Goal: Task Accomplishment & Management: Manage account settings

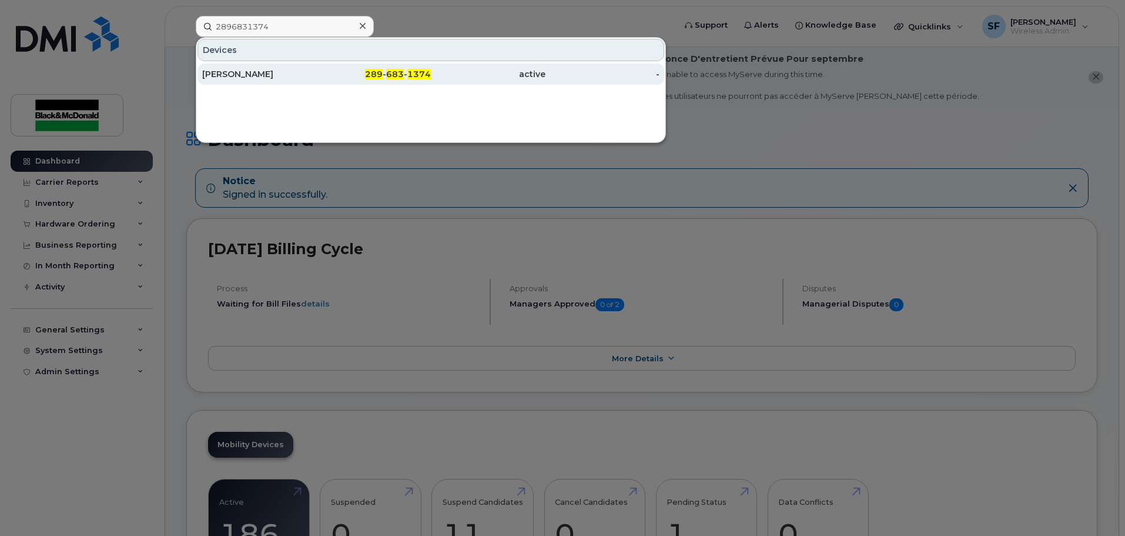
type input "2896831374"
click at [256, 71] on div "Kassandra Jones" at bounding box center [259, 74] width 115 height 12
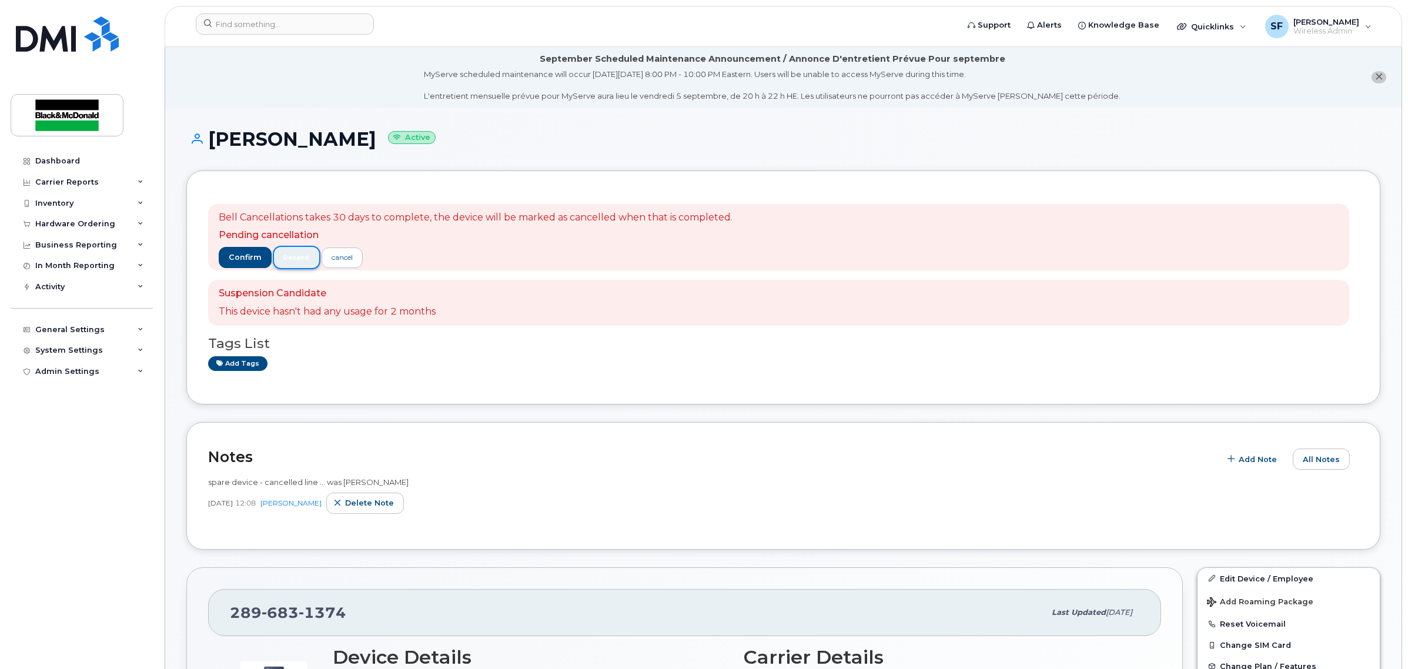
click at [301, 262] on span "resend" at bounding box center [296, 257] width 26 height 9
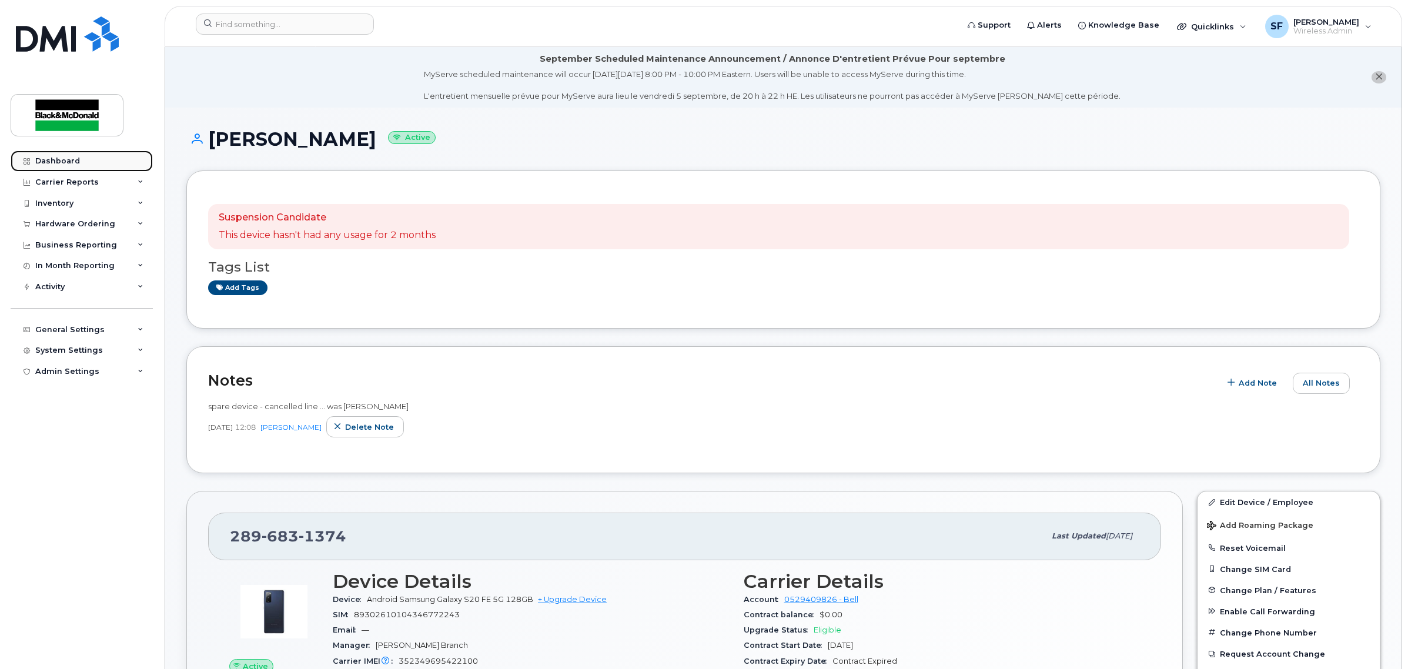
click at [63, 162] on div "Dashboard" at bounding box center [57, 160] width 45 height 9
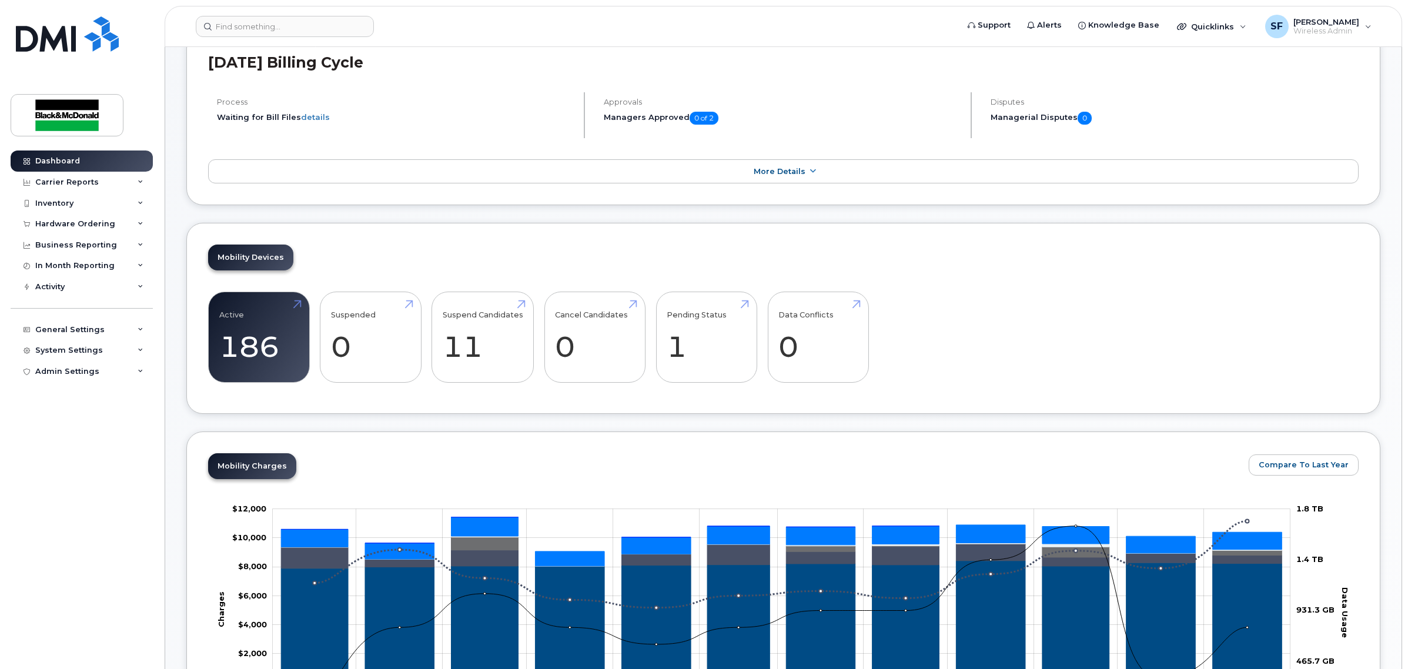
scroll to position [294, 0]
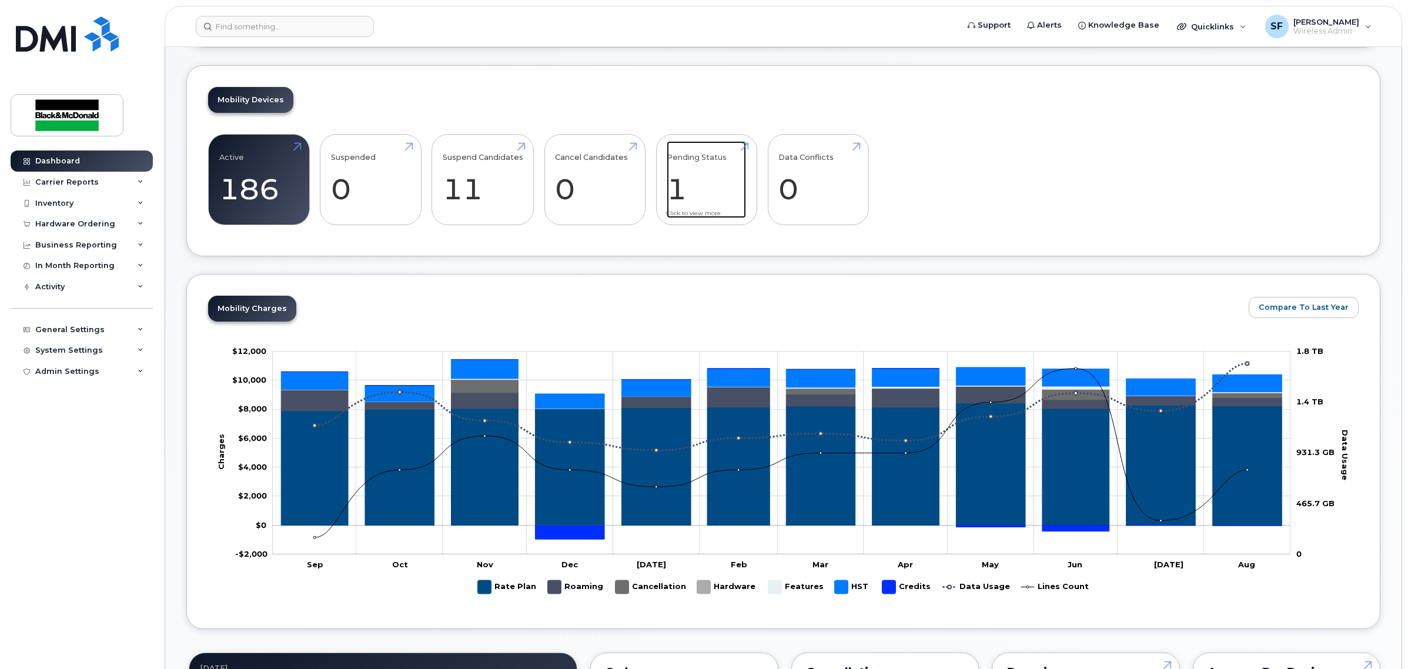
click at [669, 185] on link "Pending Status 1" at bounding box center [706, 180] width 79 height 78
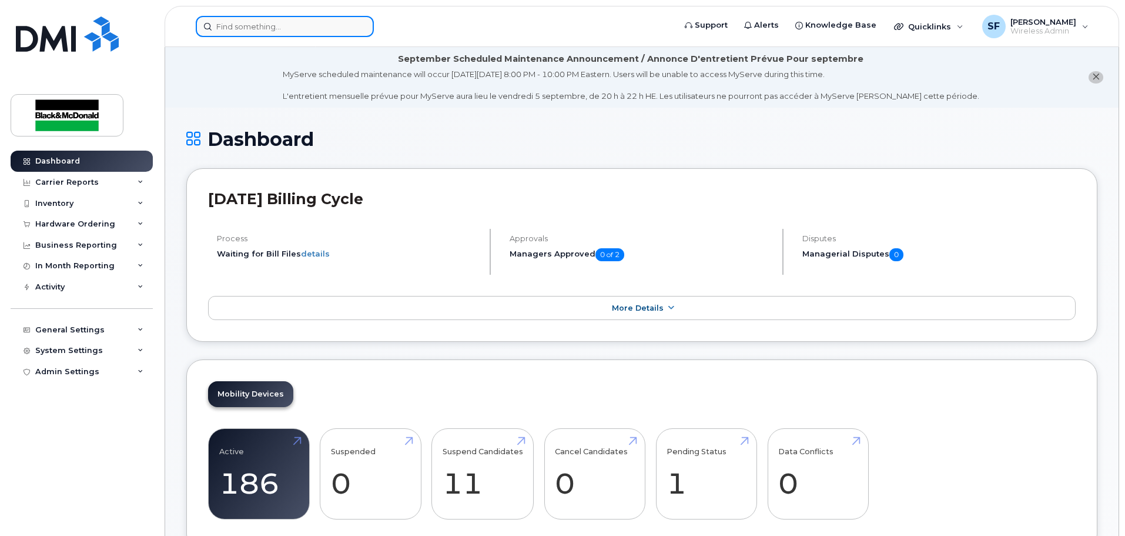
click at [262, 27] on input at bounding box center [285, 26] width 178 height 21
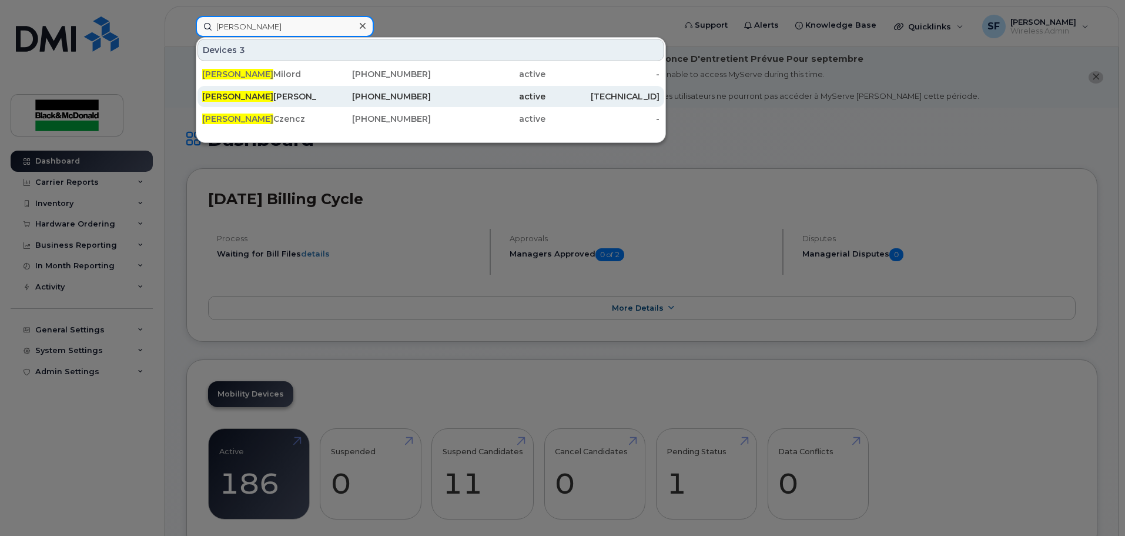
type input "tyler"
click at [228, 95] on div "Tyler Rouse" at bounding box center [259, 97] width 115 height 12
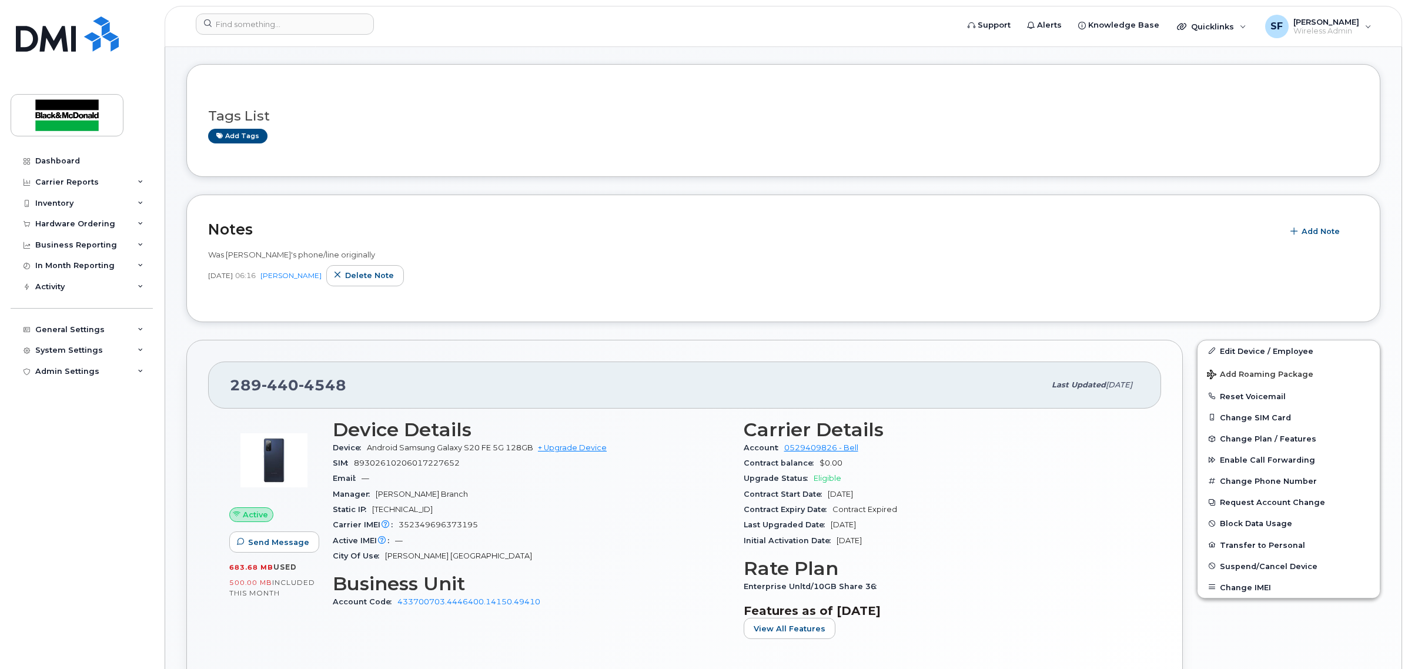
scroll to position [220, 0]
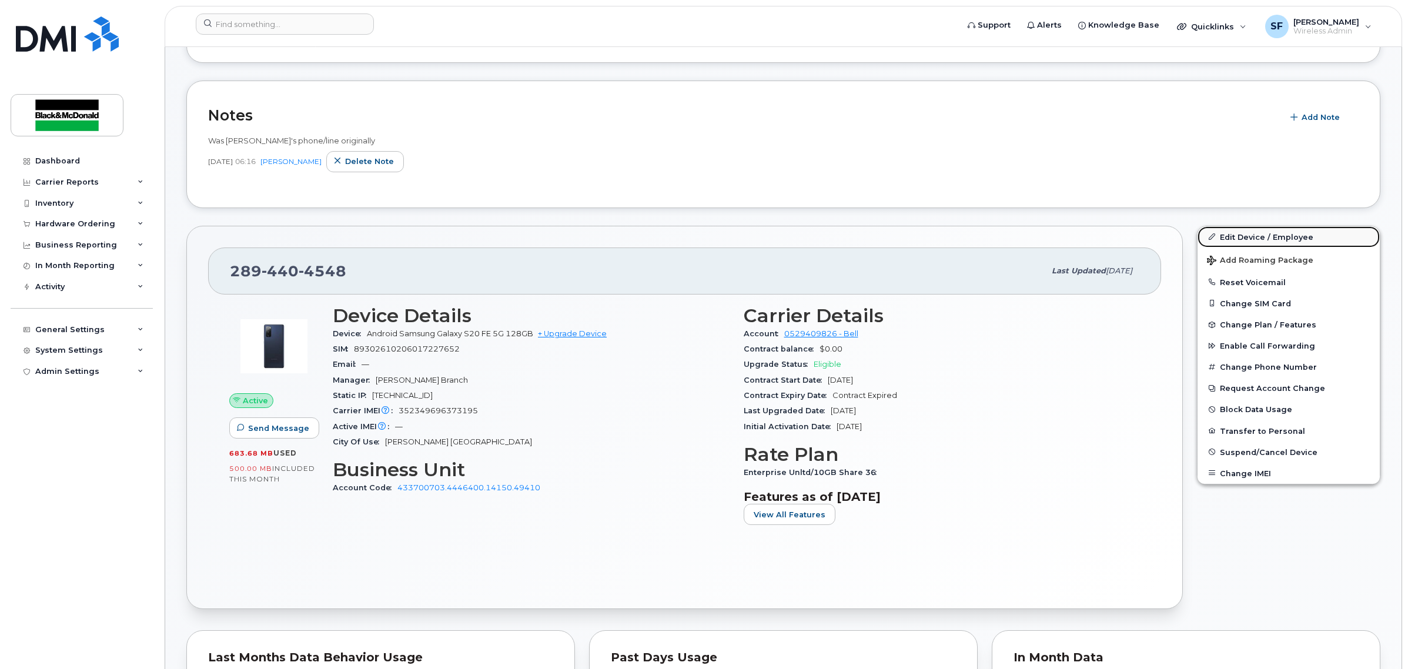
click at [1229, 236] on link "Edit Device / Employee" at bounding box center [1289, 236] width 182 height 21
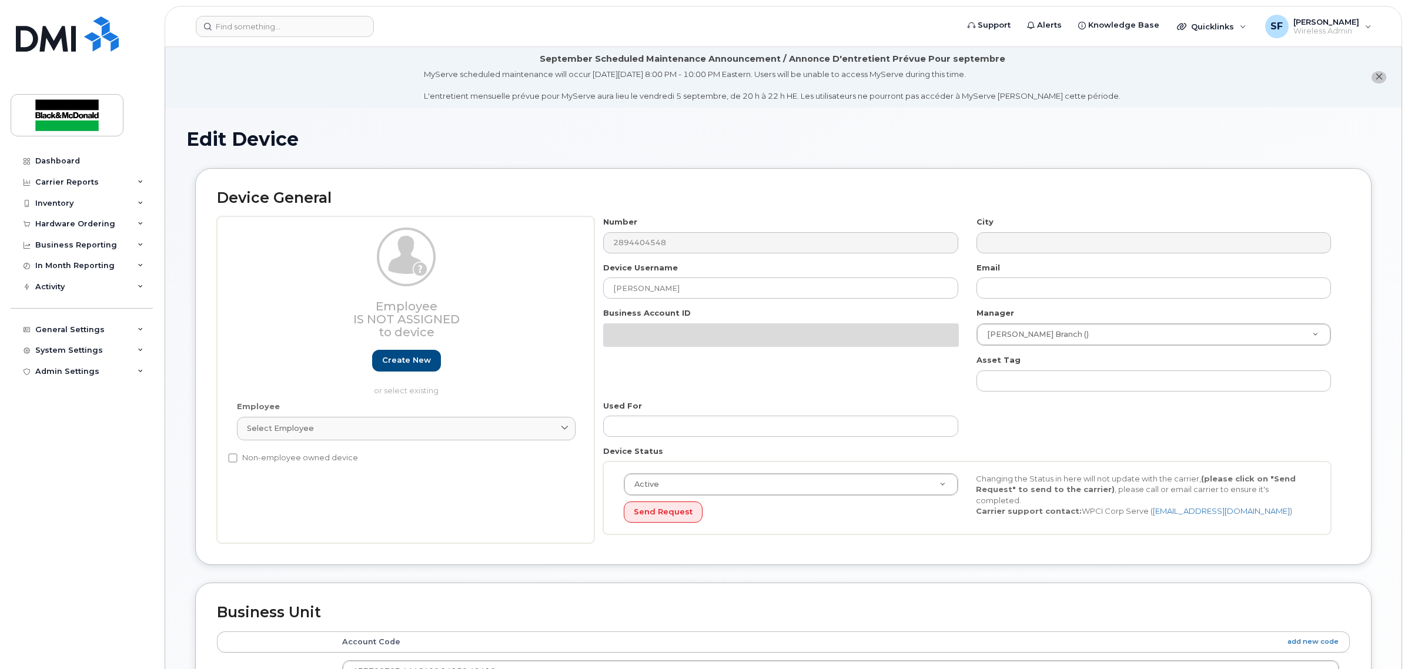
select select "19685010"
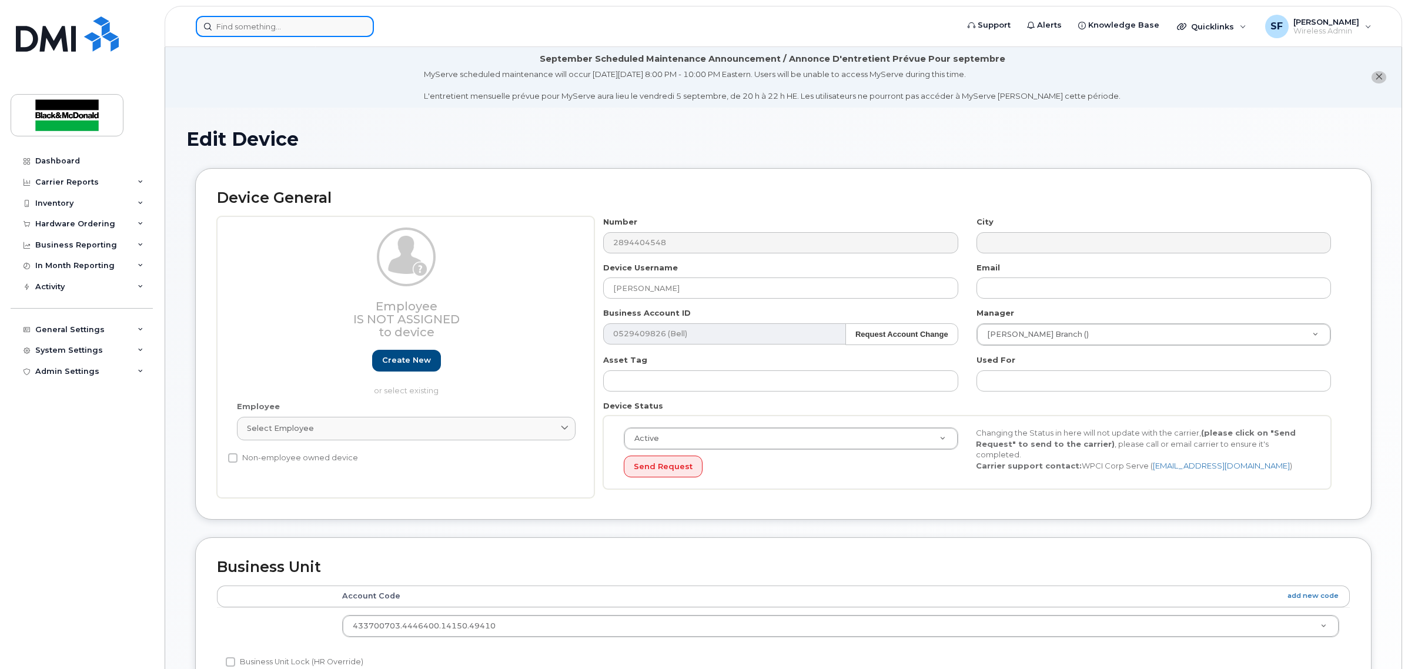
click at [262, 22] on input at bounding box center [285, 26] width 178 height 21
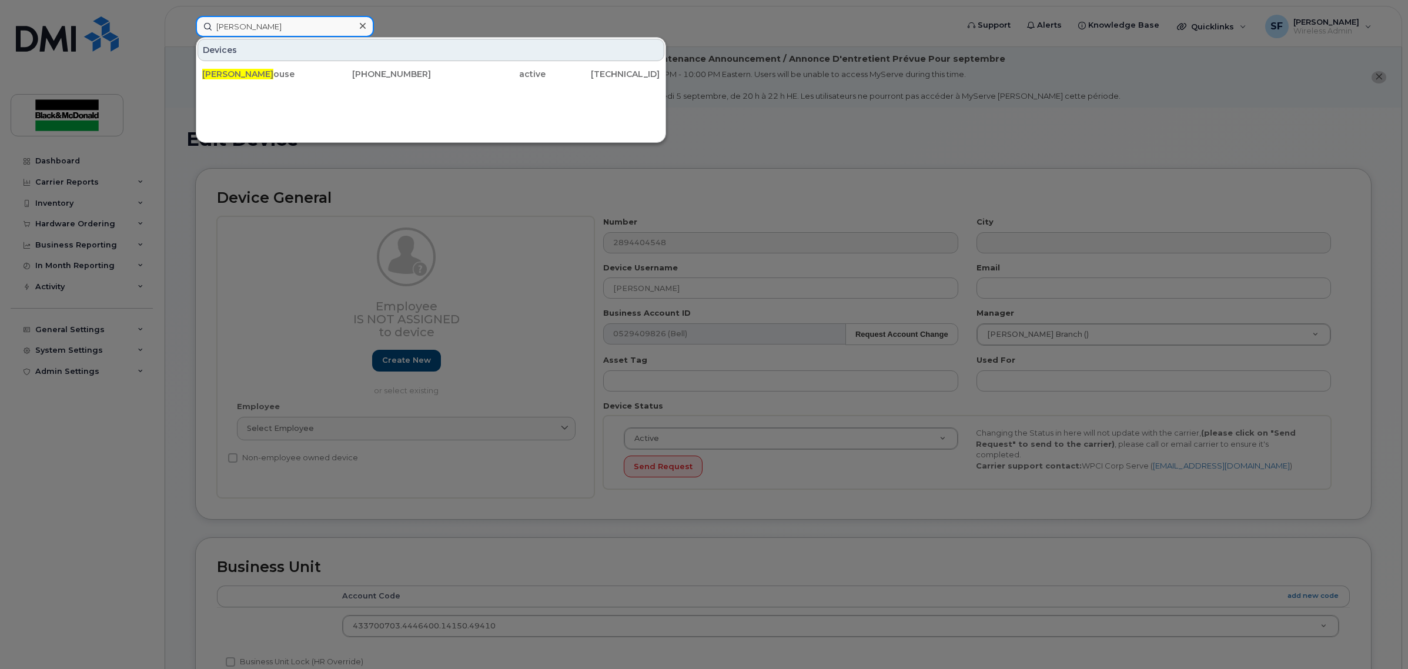
type input "tyler r"
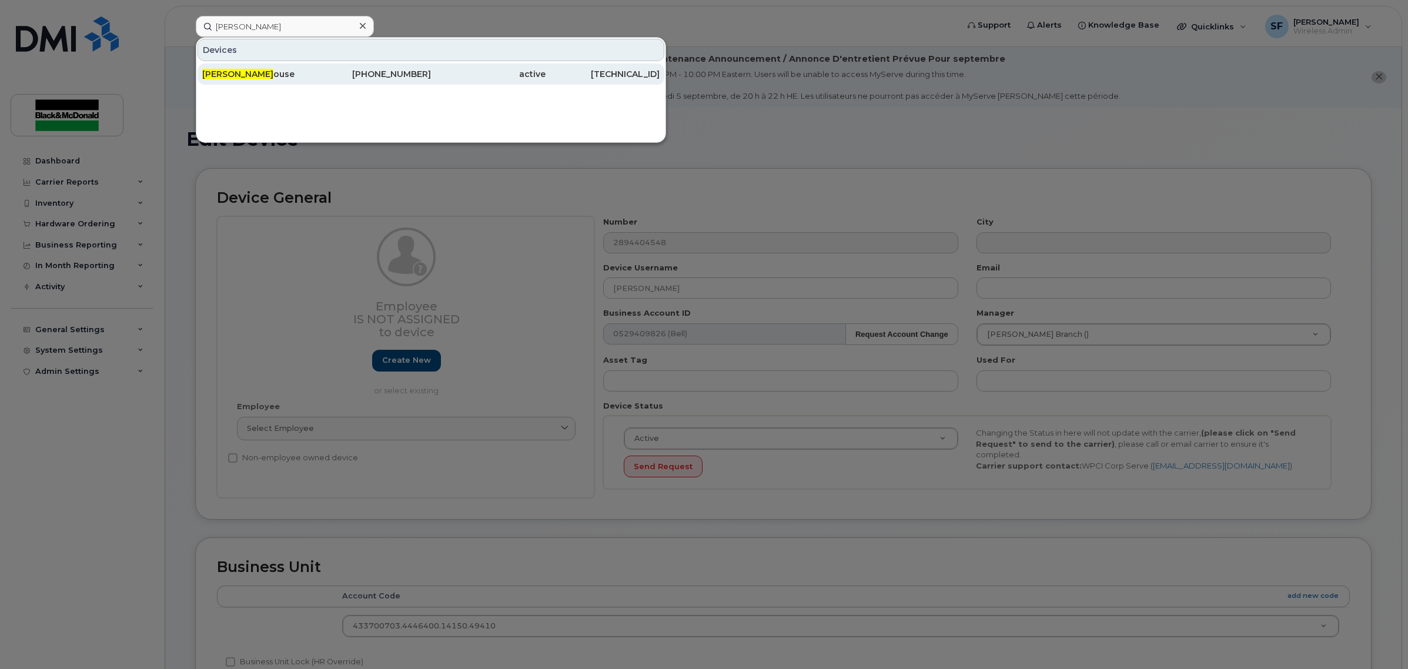
click at [265, 72] on div "Tyler R ouse" at bounding box center [259, 74] width 115 height 12
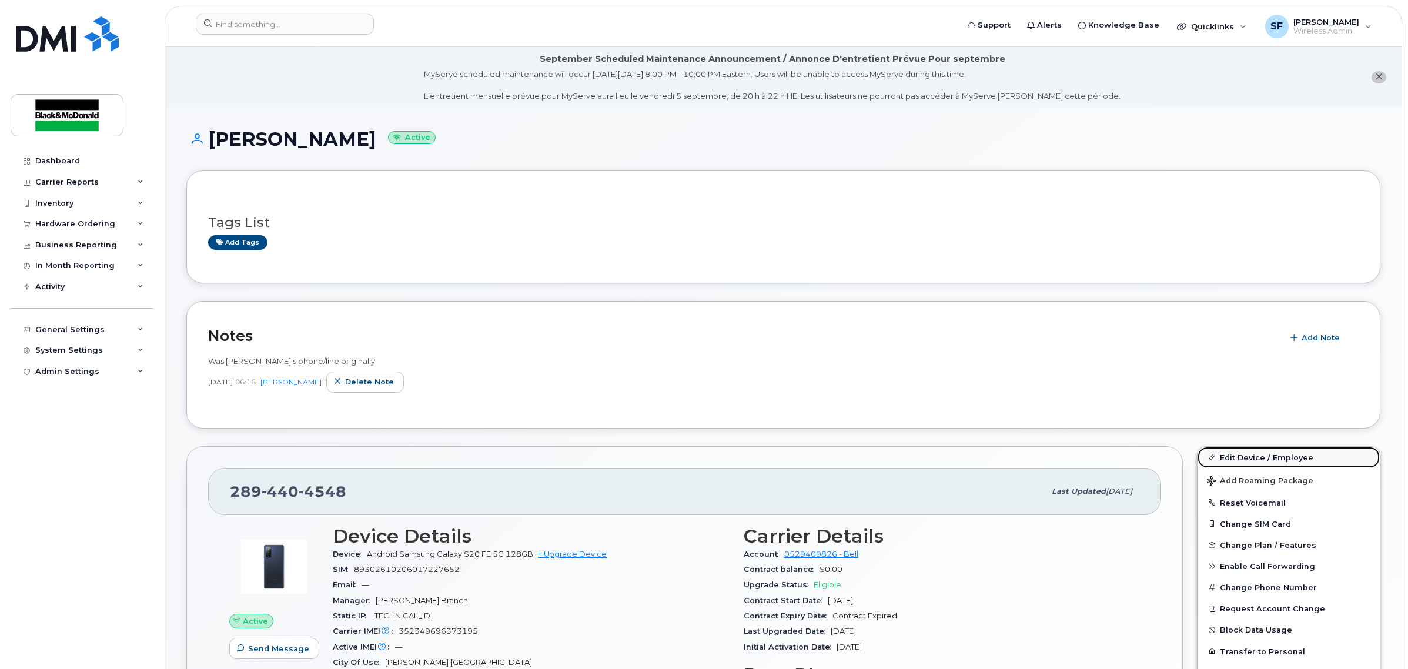
click at [1247, 454] on link "Edit Device / Employee" at bounding box center [1289, 457] width 182 height 21
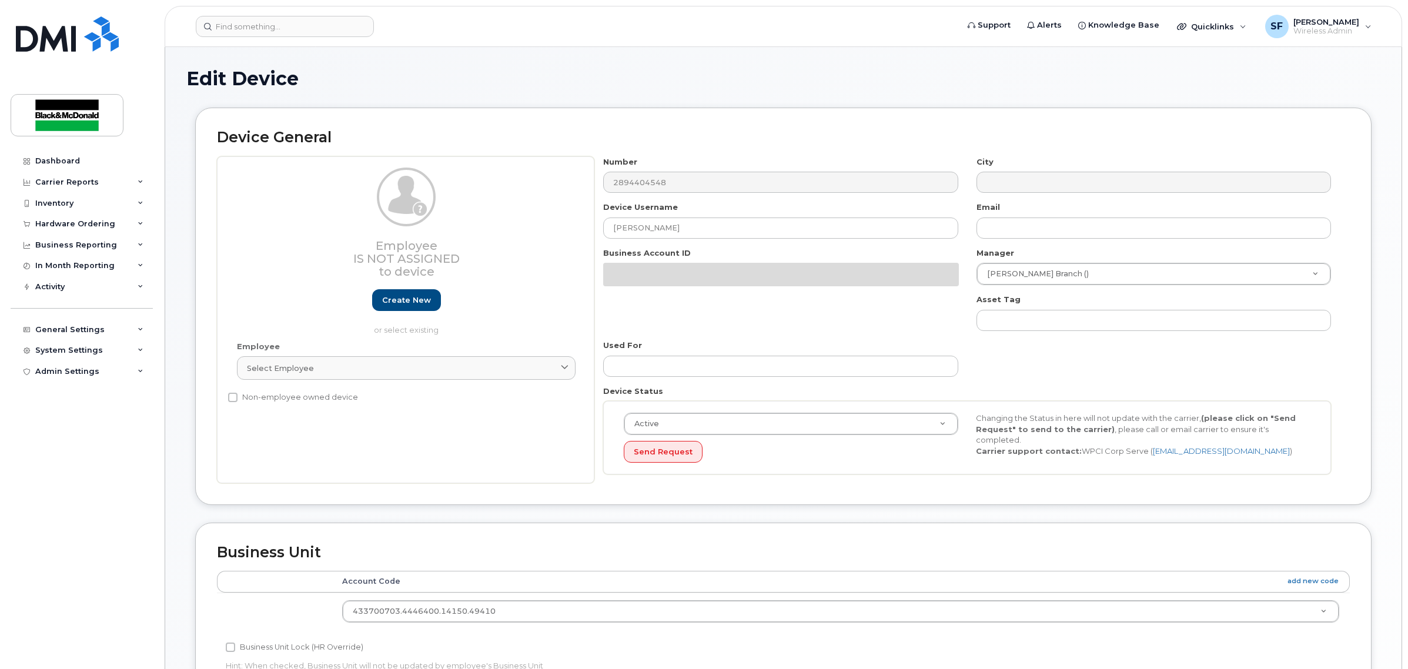
select select "19685010"
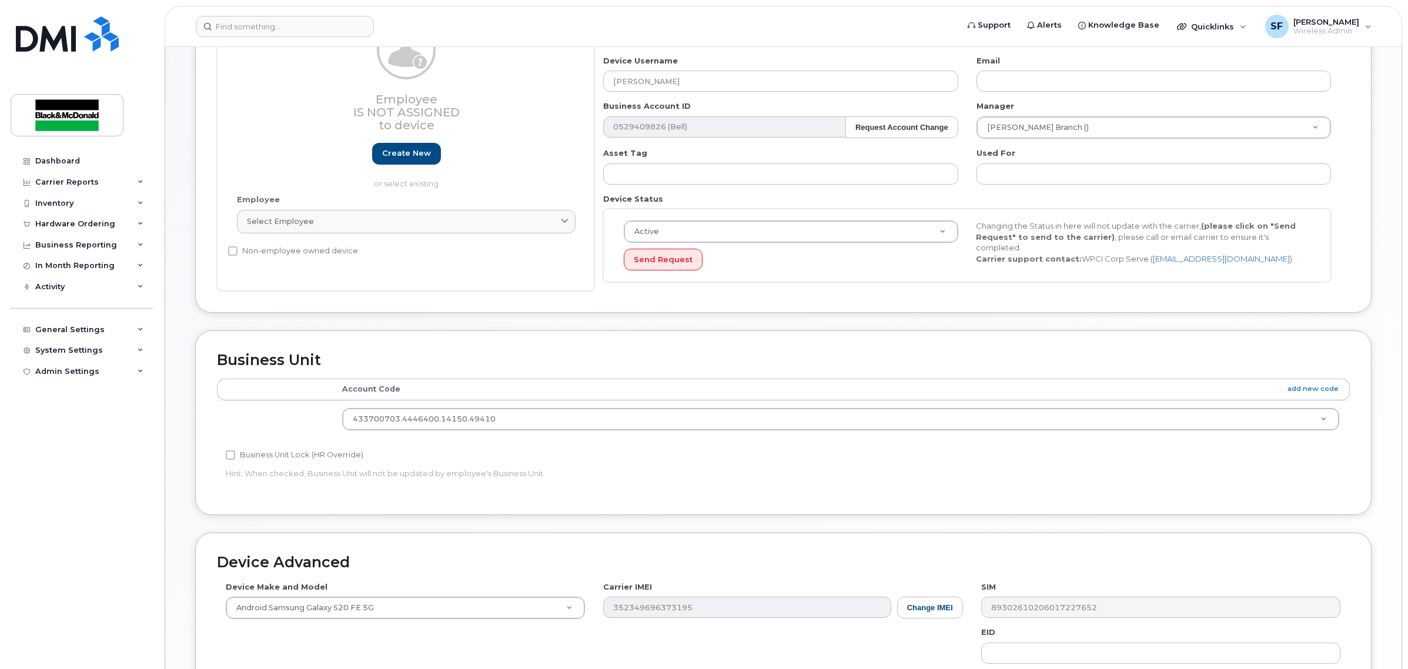
scroll to position [220, 0]
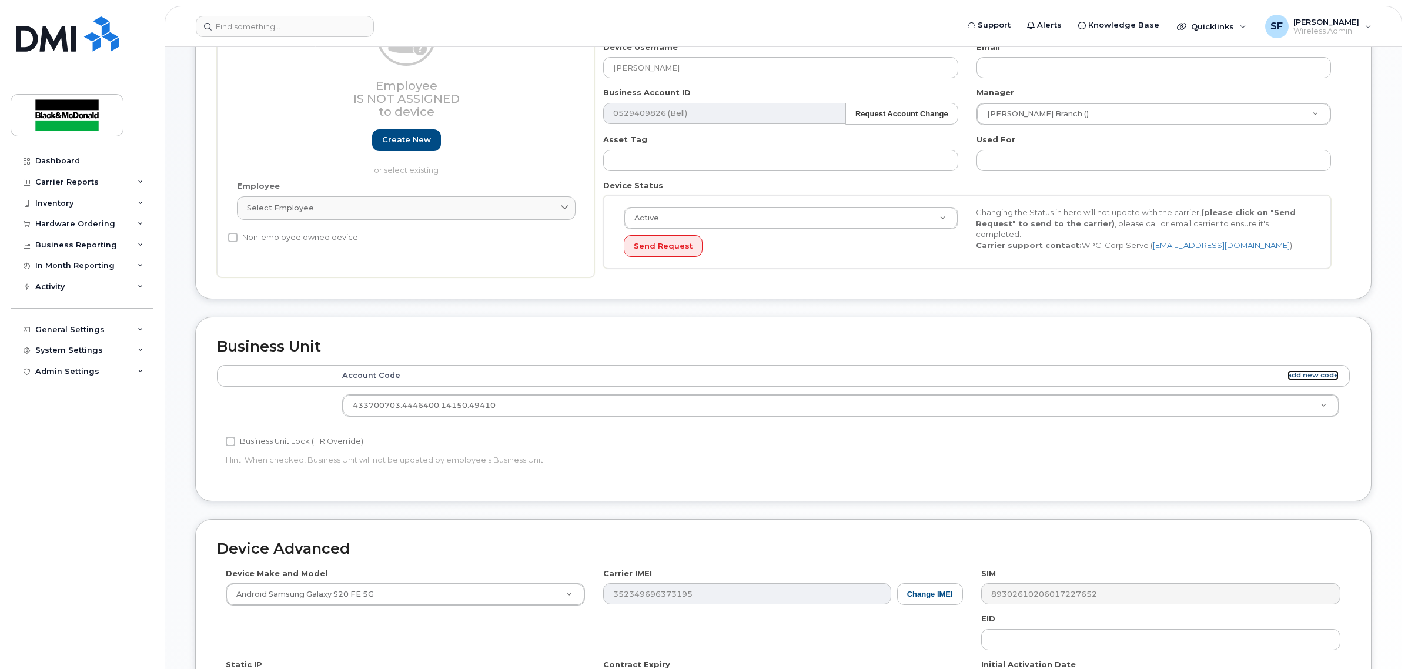
click at [1312, 377] on link "add new code" at bounding box center [1312, 375] width 51 height 10
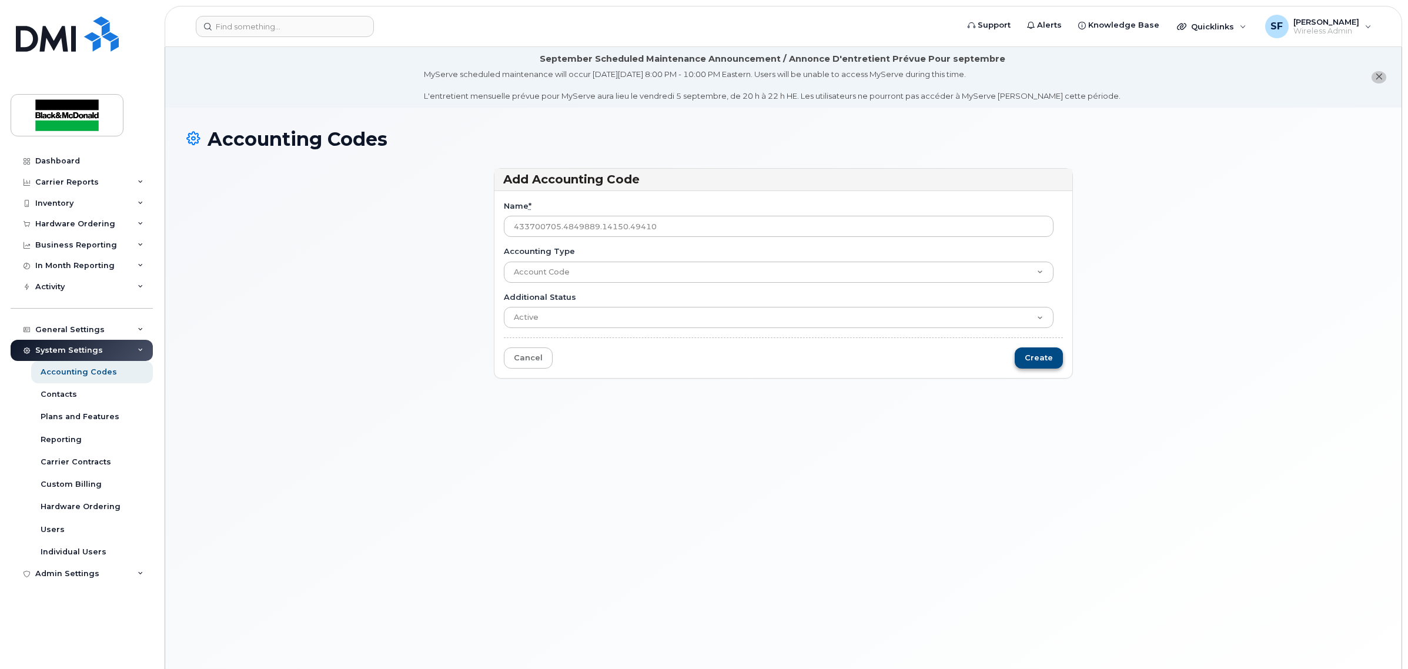
type input "433700705.4849889.14150.49410"
click at [1027, 362] on input "Create" at bounding box center [1039, 358] width 48 height 22
type input "Saving..."
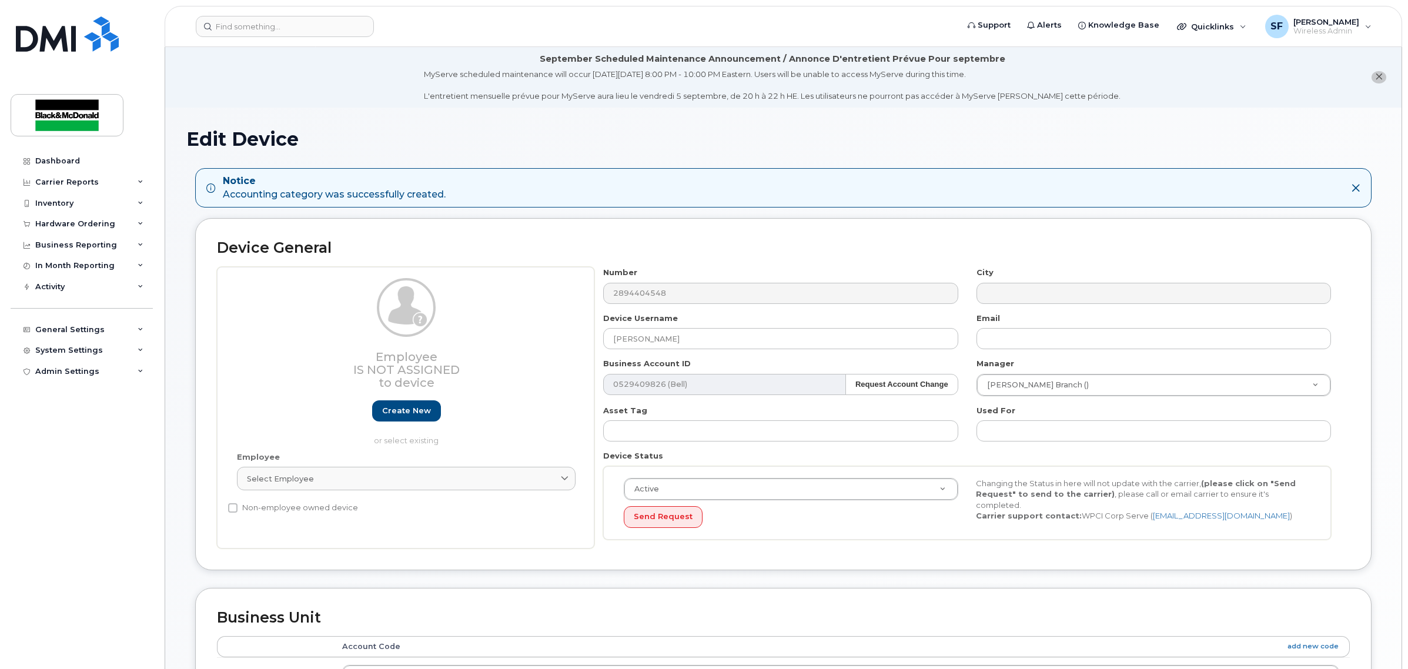
select select "19685010"
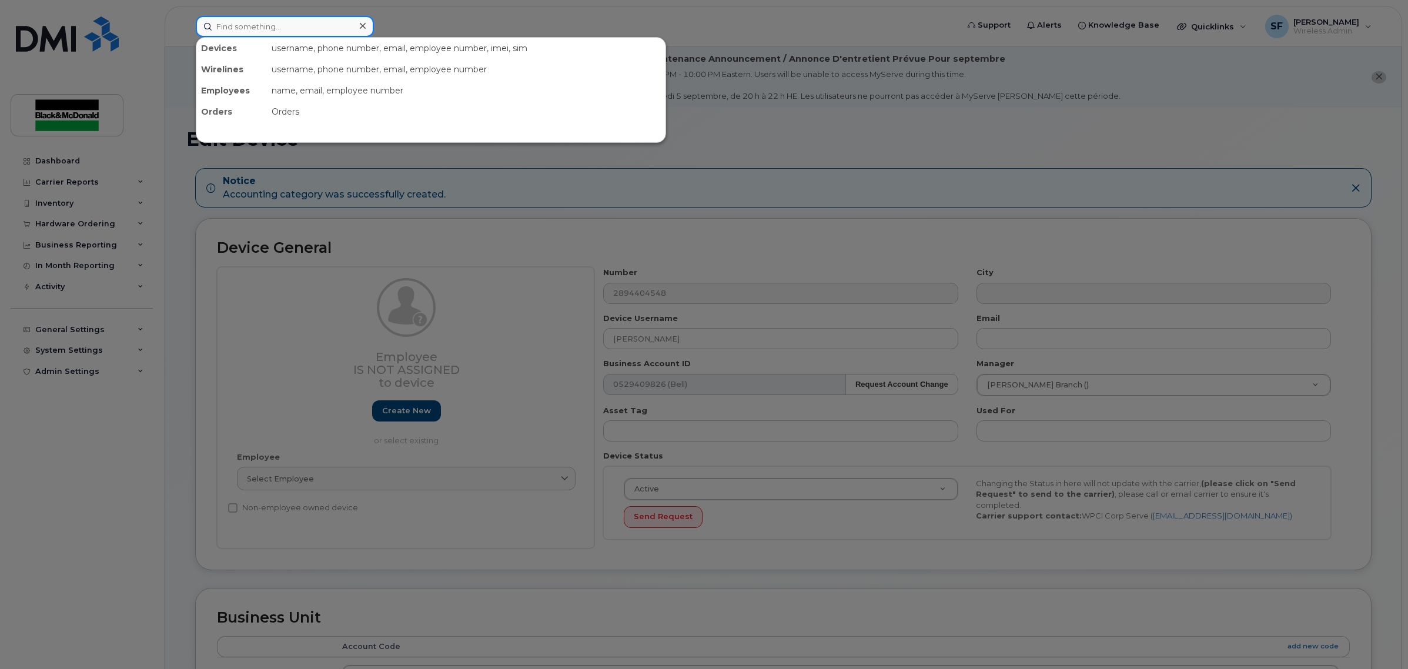
click at [275, 22] on input at bounding box center [285, 26] width 178 height 21
type input "kale a"
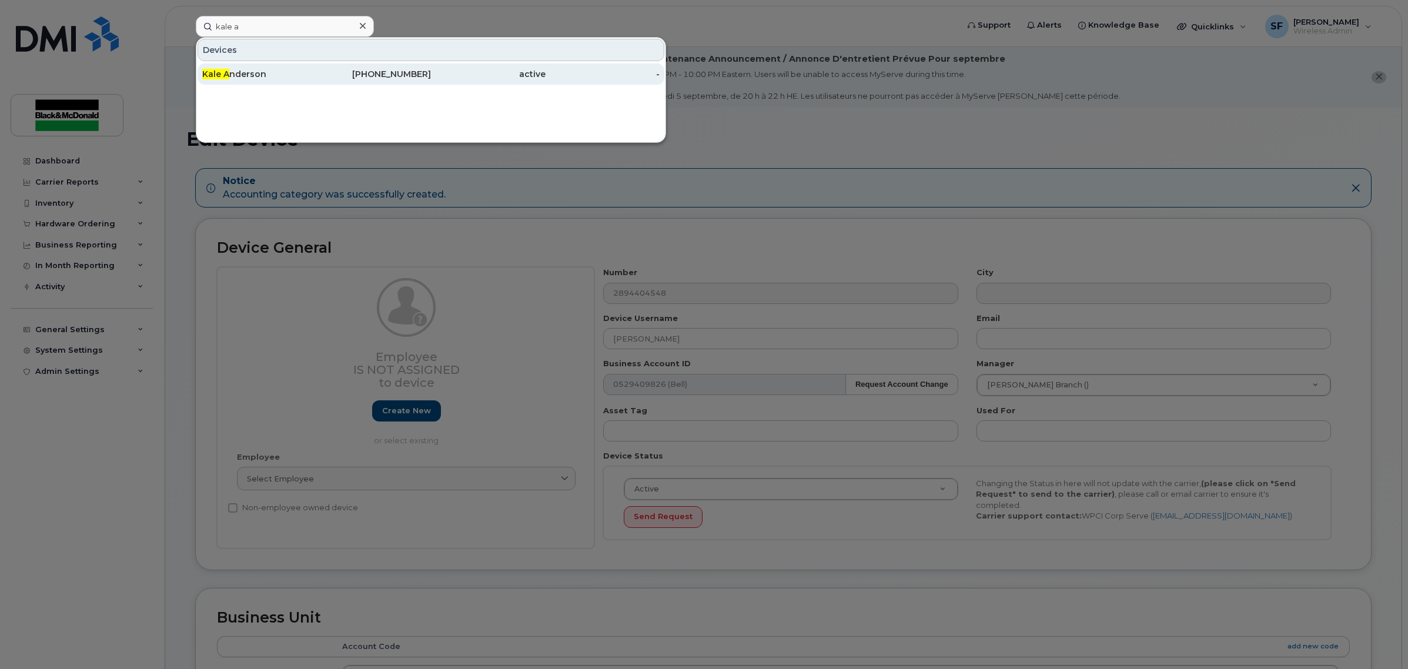
click at [252, 75] on div "Kale A nderson" at bounding box center [259, 74] width 115 height 12
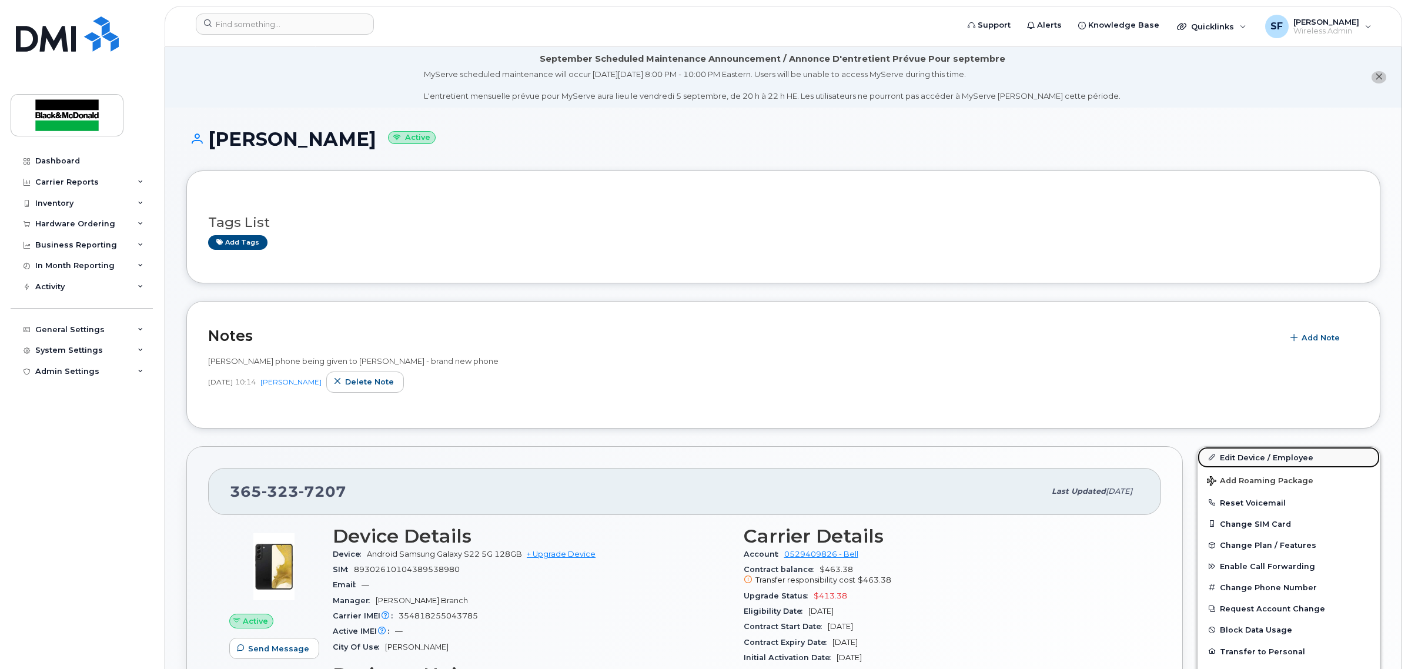
click at [1239, 454] on link "Edit Device / Employee" at bounding box center [1289, 457] width 182 height 21
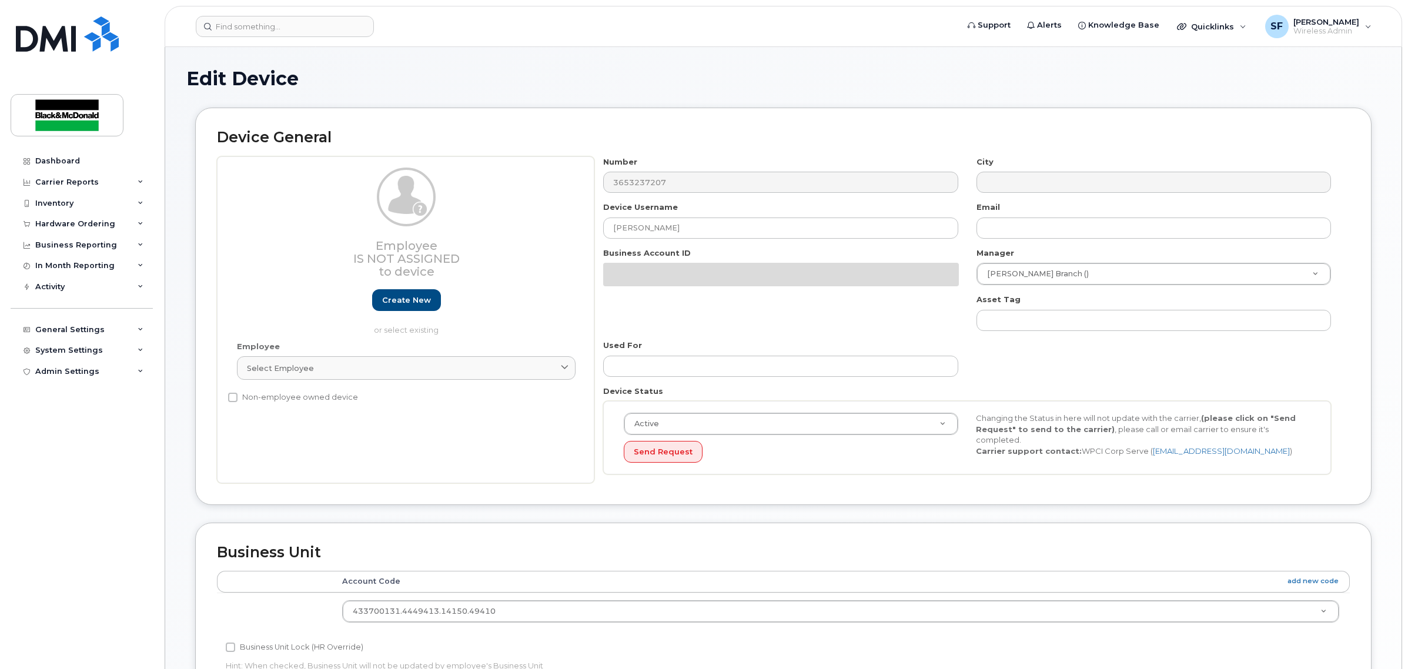
select select "34470606"
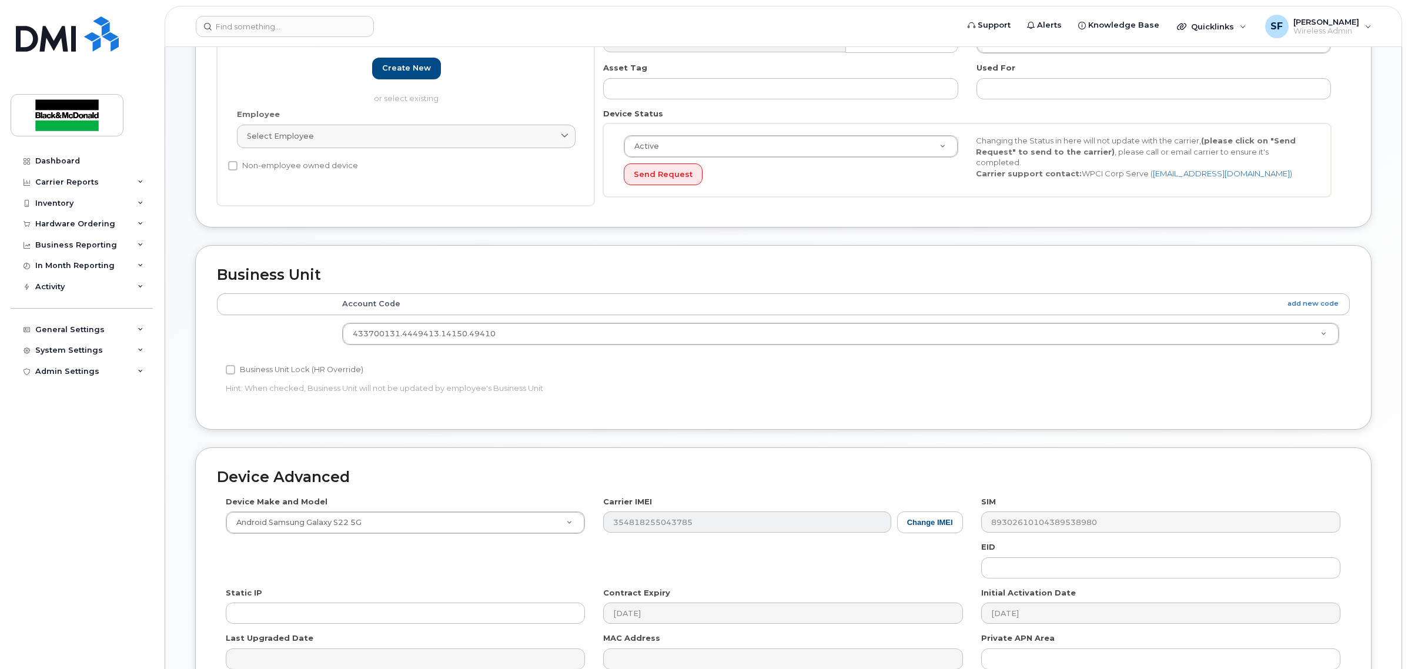
scroll to position [294, 0]
click at [1322, 303] on link "add new code" at bounding box center [1312, 302] width 51 height 10
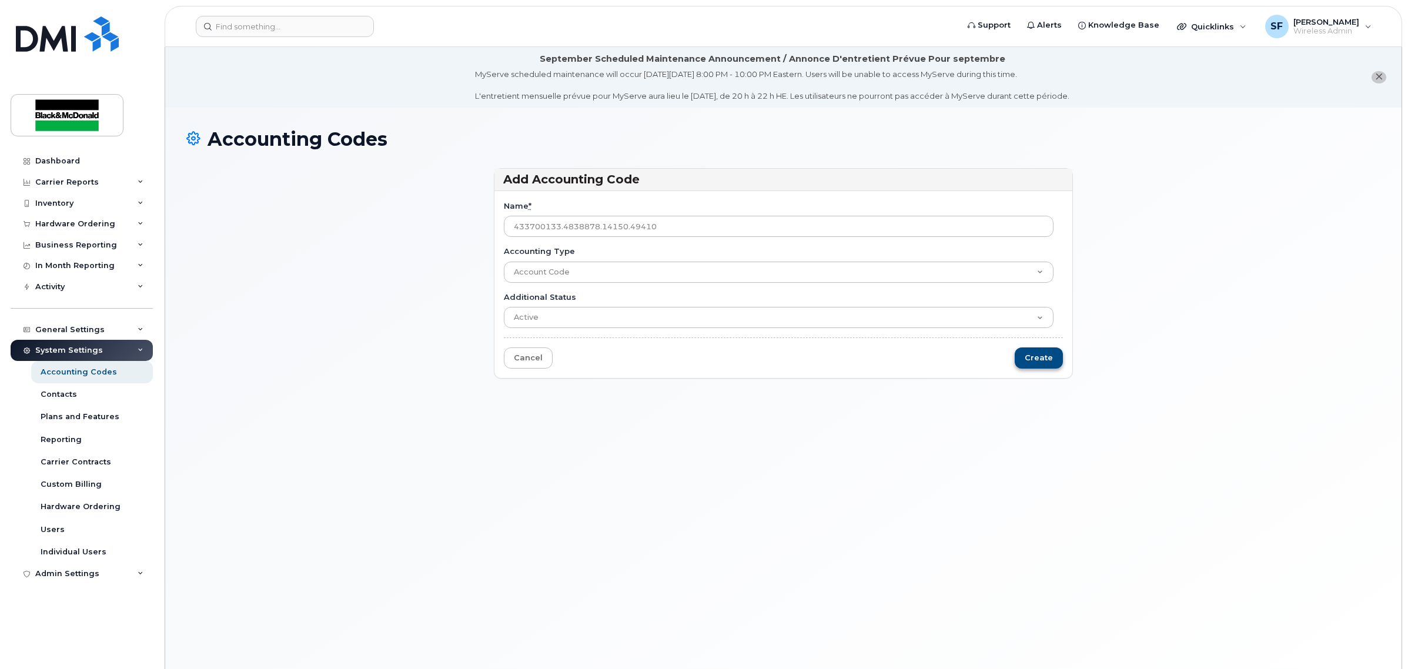
type input "433700133.4838878.14150.49410"
click at [1029, 357] on input "Create" at bounding box center [1039, 358] width 48 height 22
type input "Saving..."
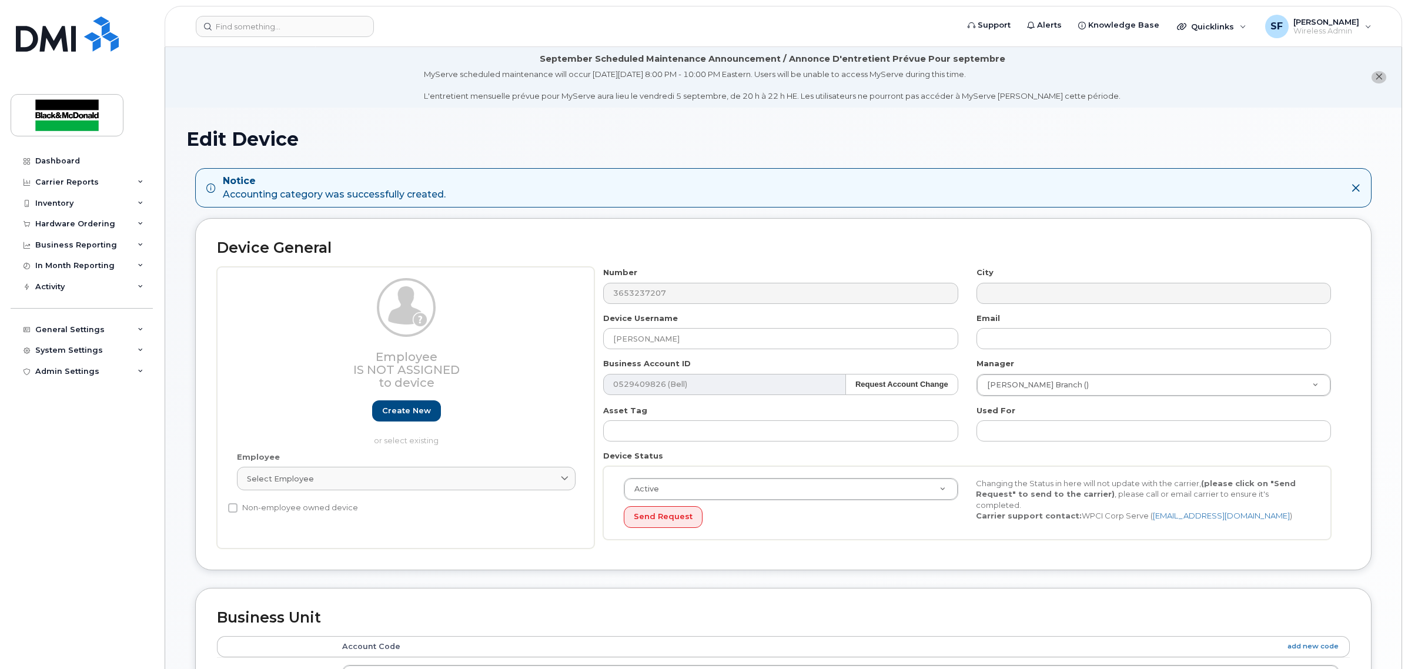
select select "34470606"
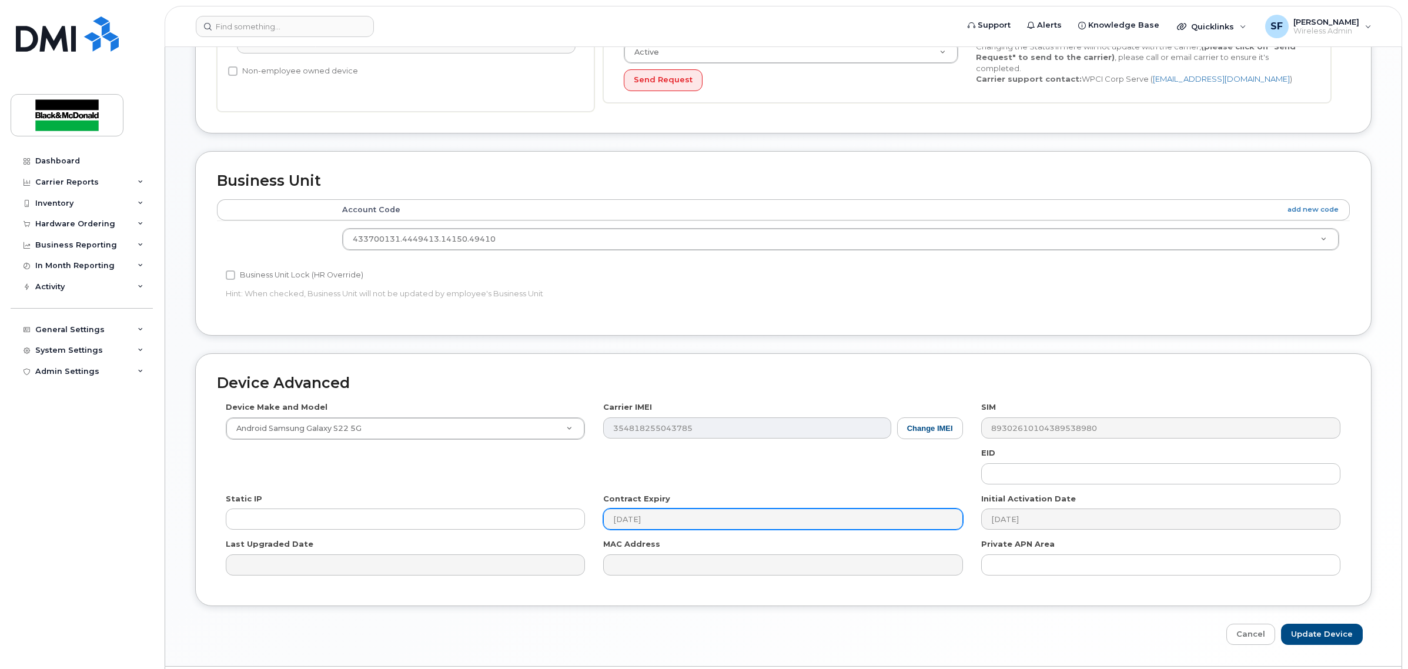
scroll to position [474, 0]
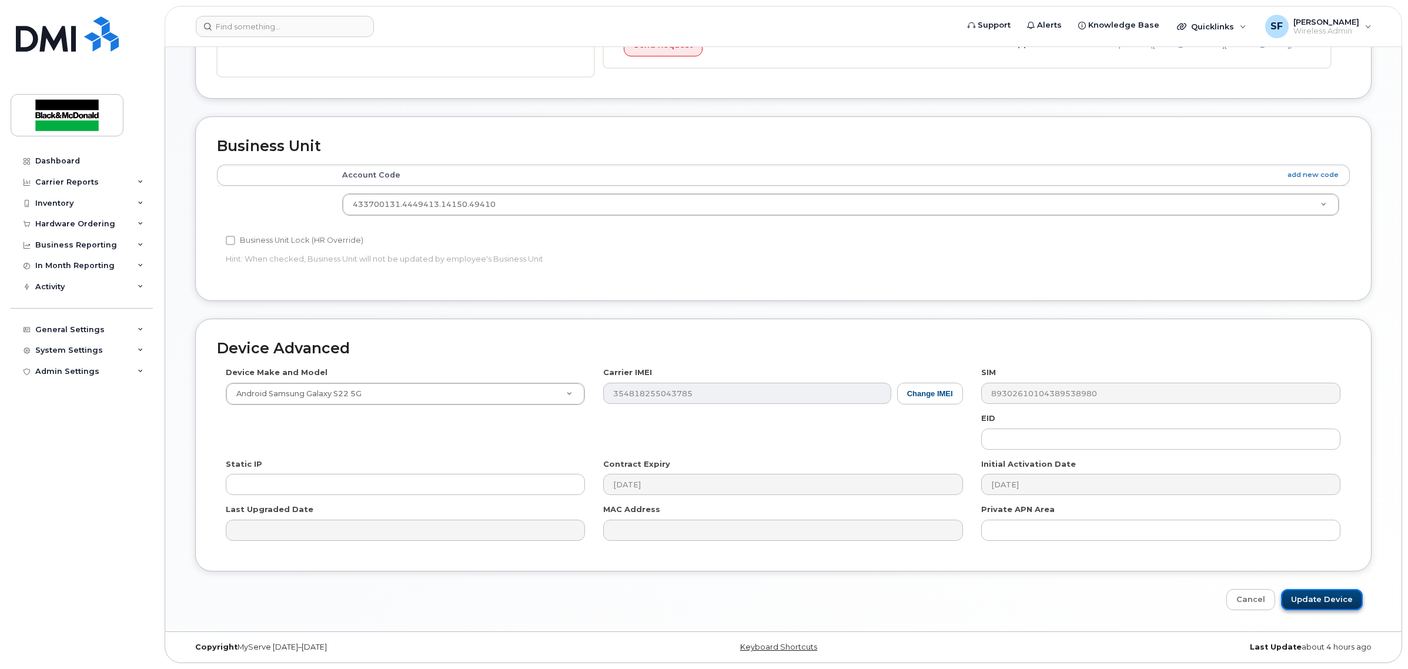
click at [1316, 598] on input "Update Device" at bounding box center [1322, 600] width 82 height 22
type input "Saving..."
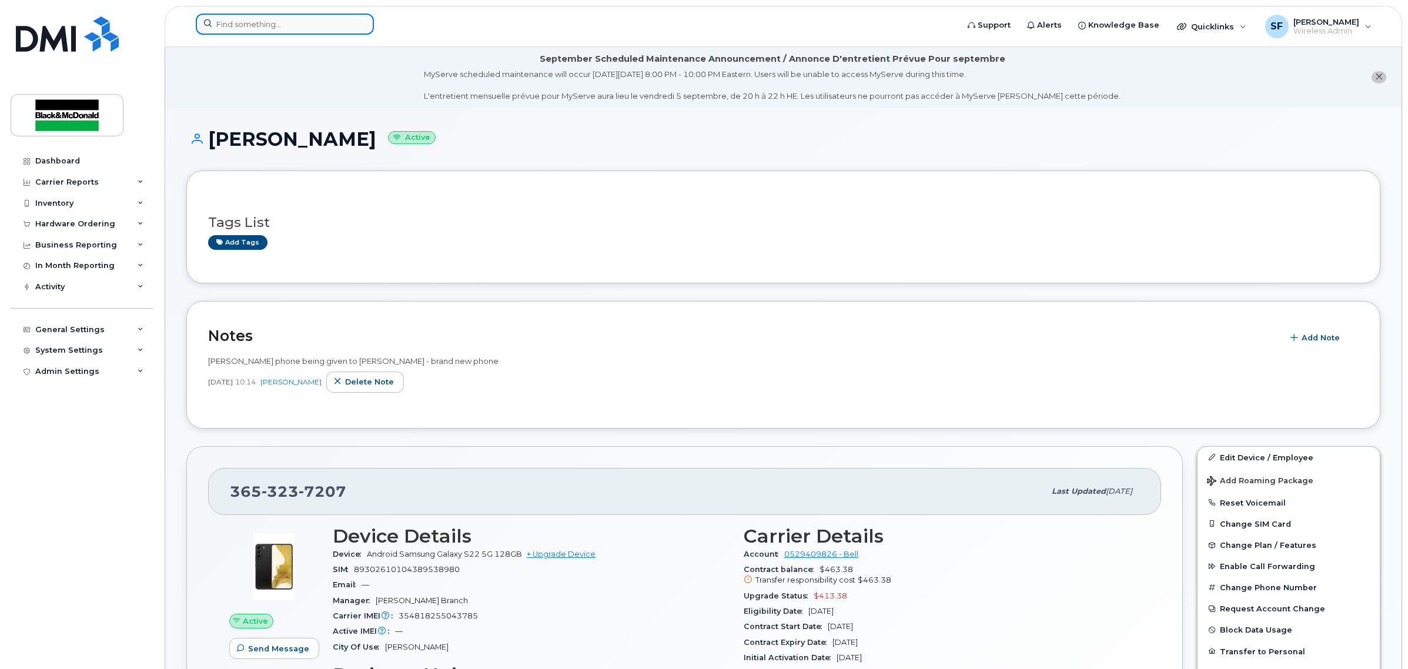
click at [231, 30] on input at bounding box center [285, 24] width 178 height 21
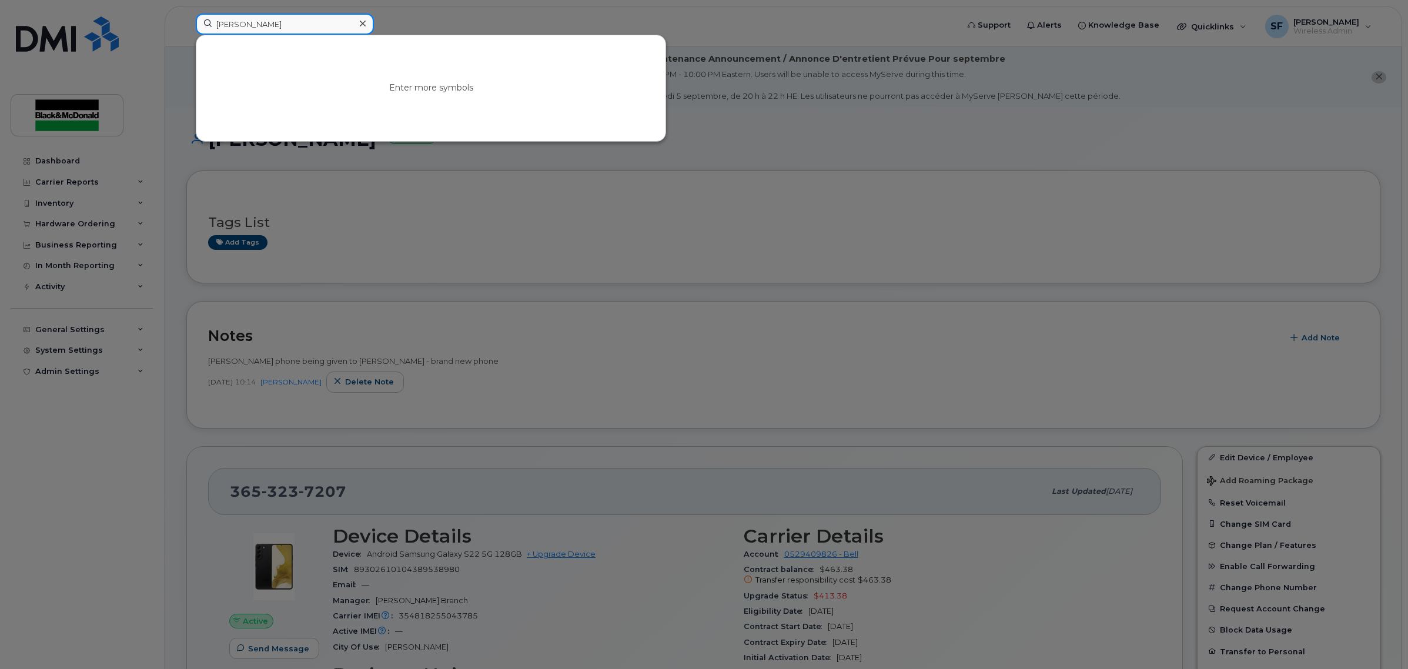
type input "margaret"
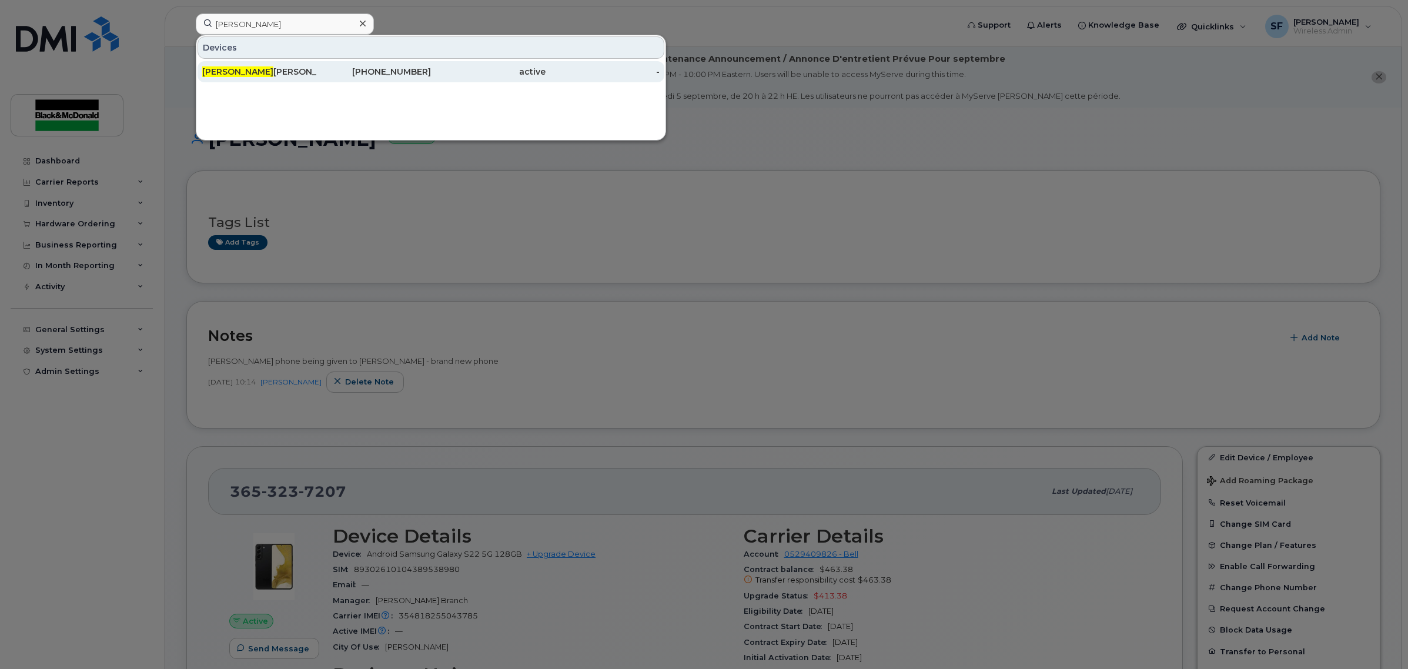
click at [233, 72] on span "Margaret" at bounding box center [237, 71] width 71 height 11
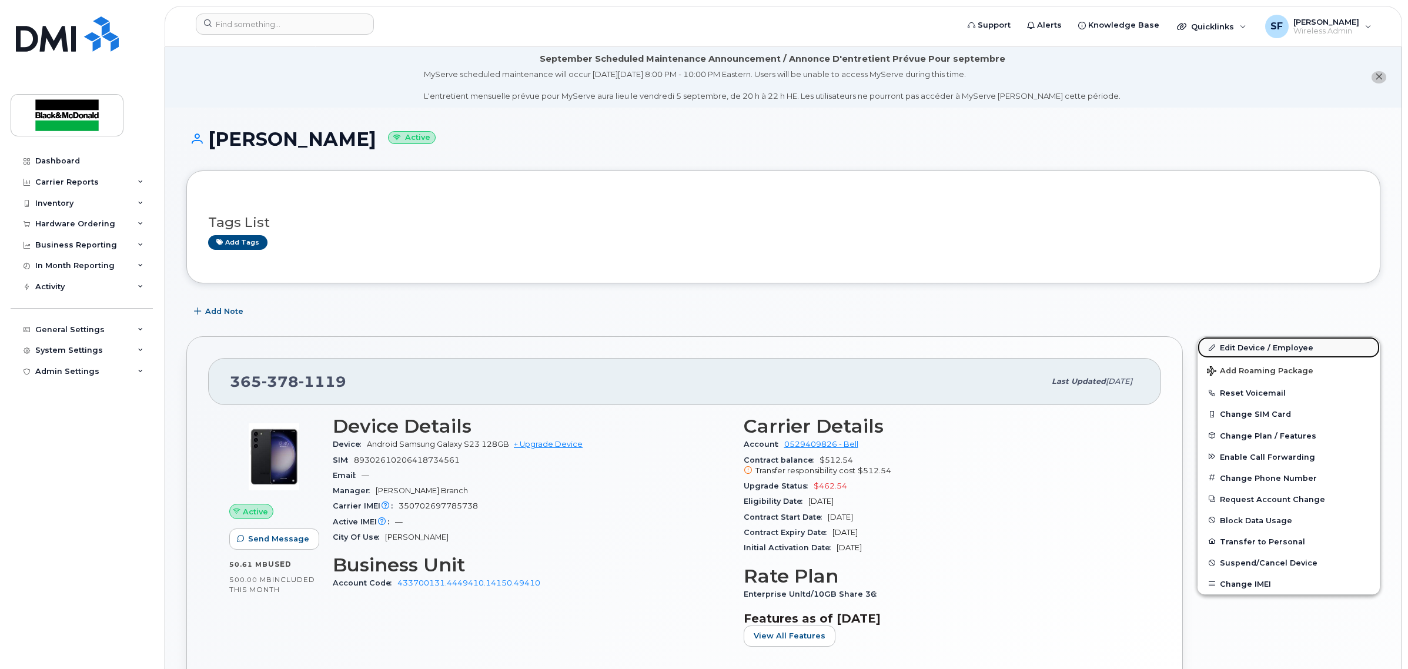
click at [1250, 344] on link "Edit Device / Employee" at bounding box center [1289, 347] width 182 height 21
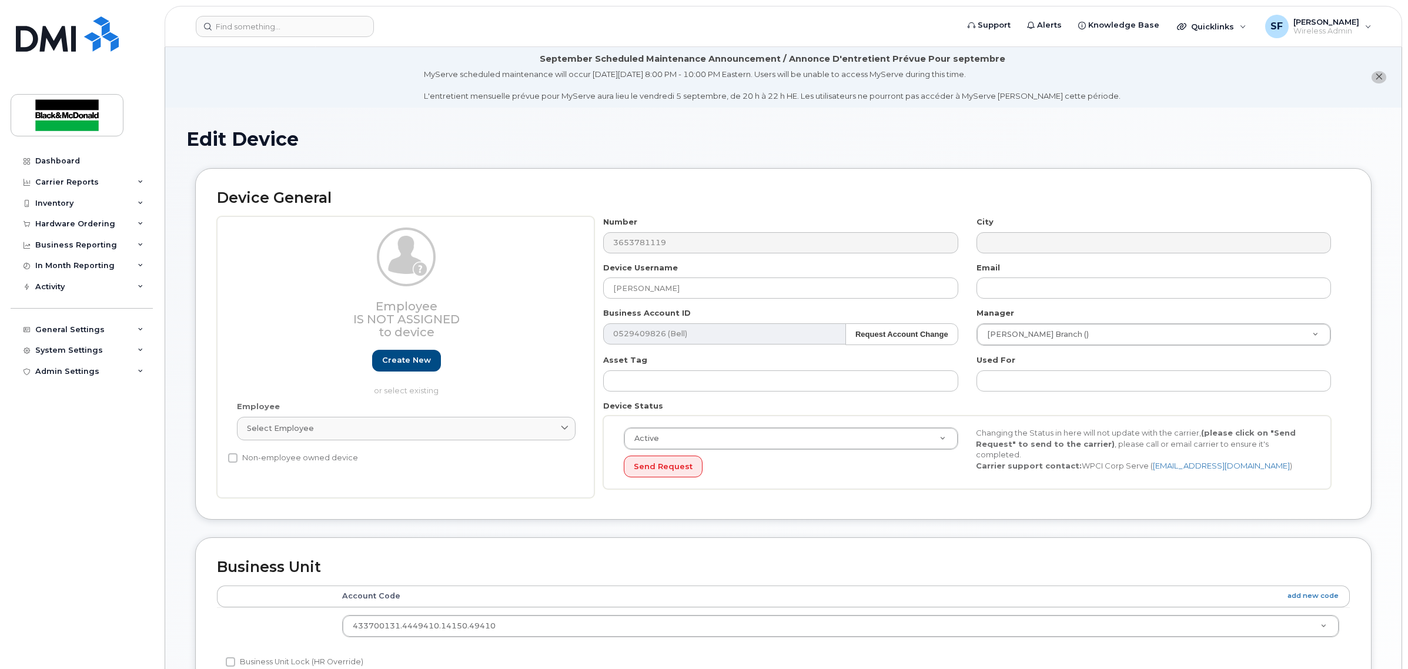
select select "9171772"
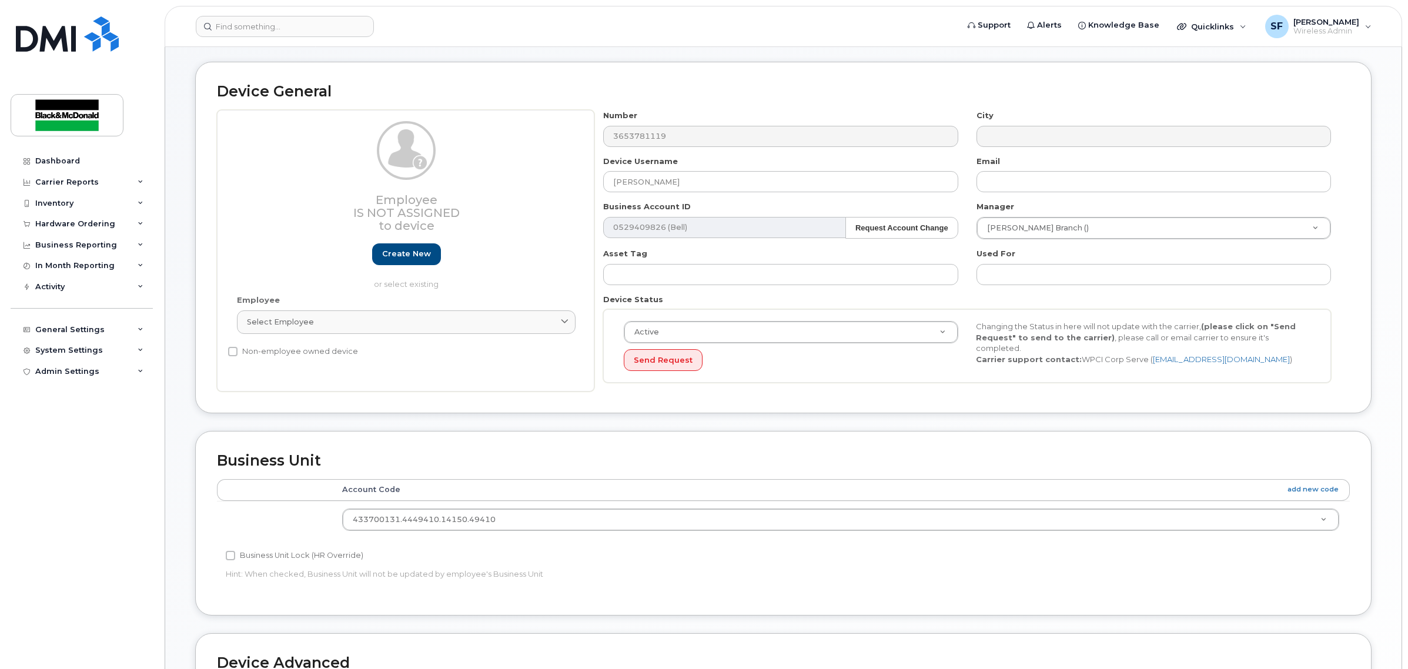
scroll to position [220, 0]
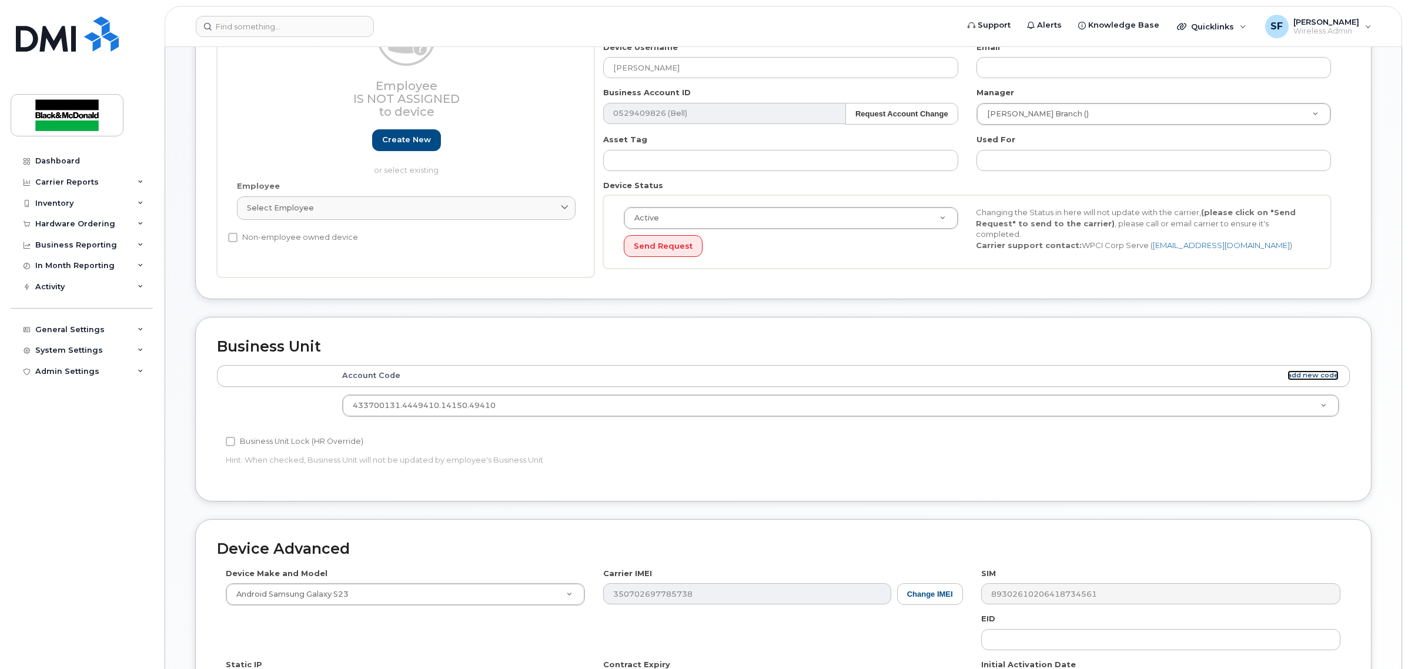
click at [1305, 377] on link "add new code" at bounding box center [1312, 375] width 51 height 10
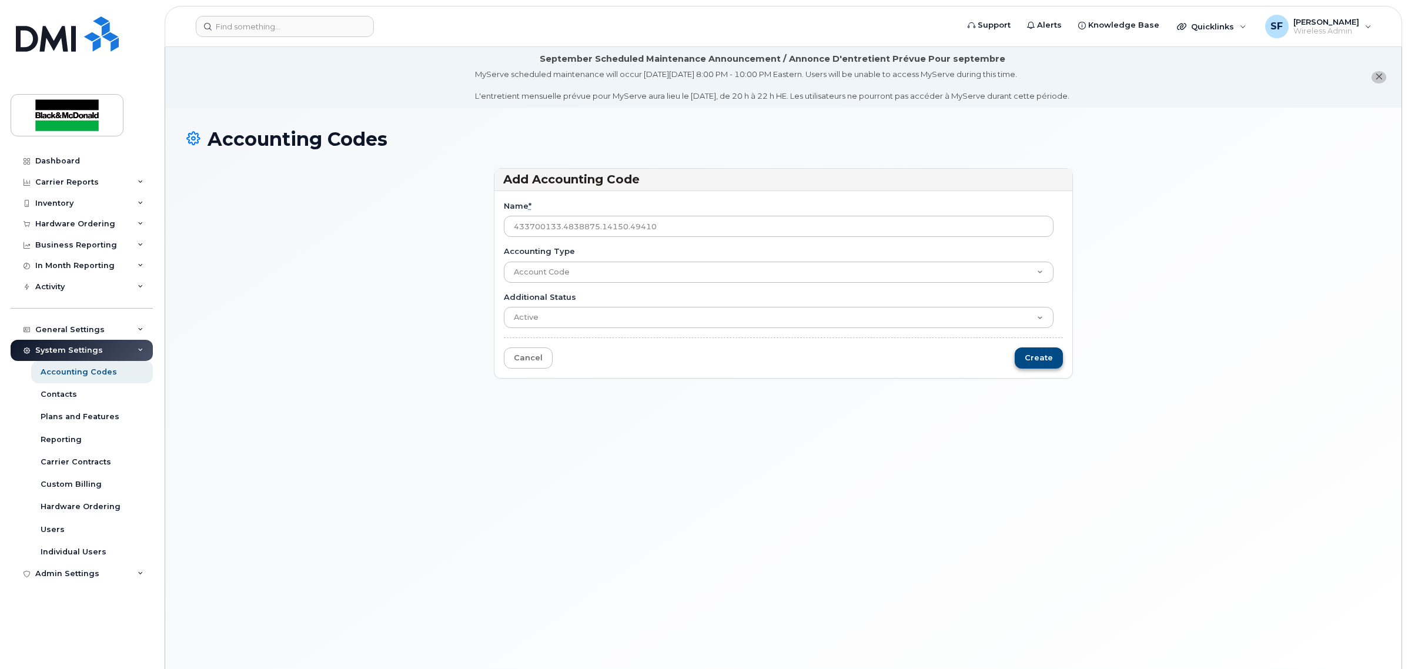
type input "433700133.4838875.14150.49410"
click at [1038, 354] on input "Create" at bounding box center [1039, 358] width 48 height 22
type input "Saving..."
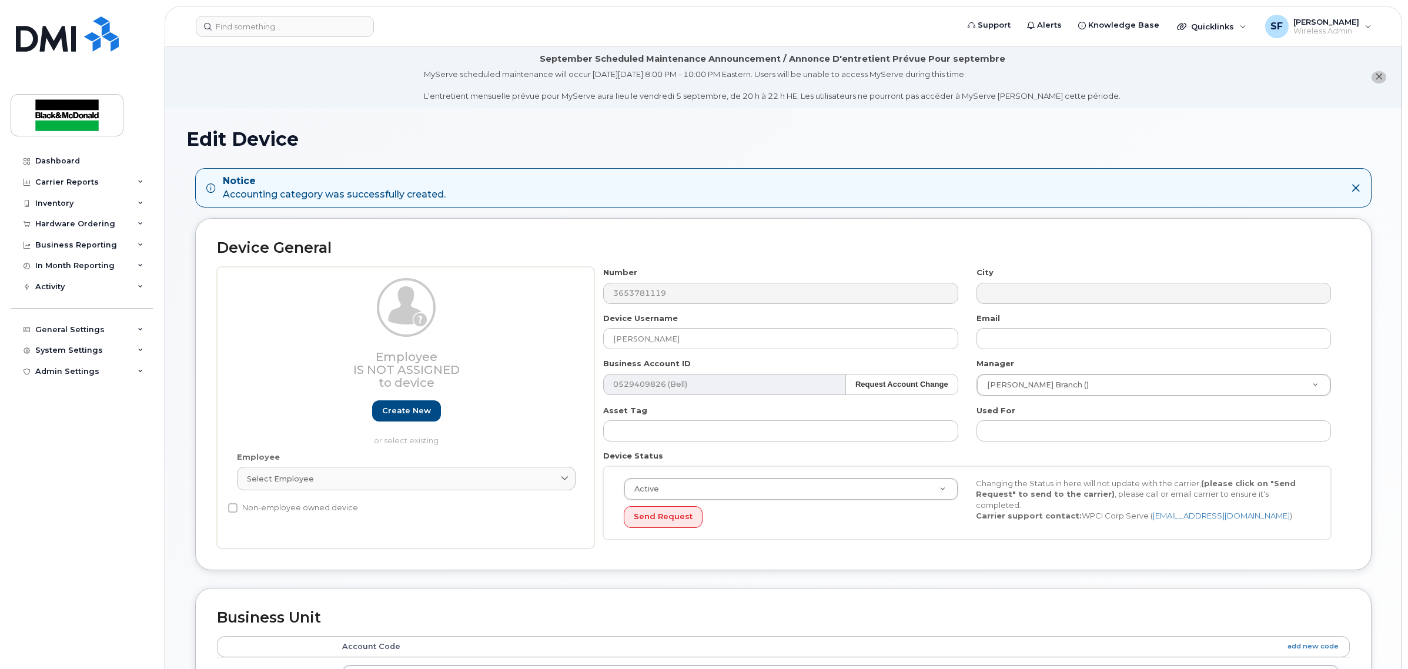
select select "9171772"
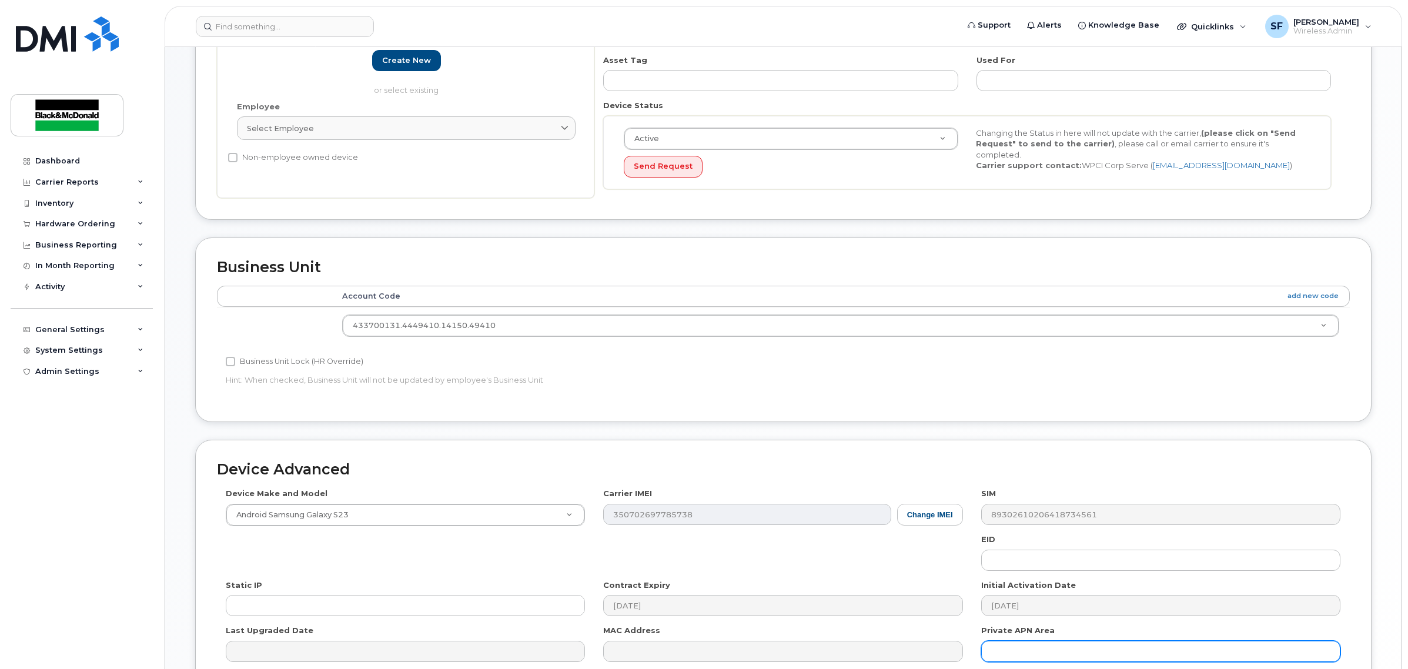
scroll to position [474, 0]
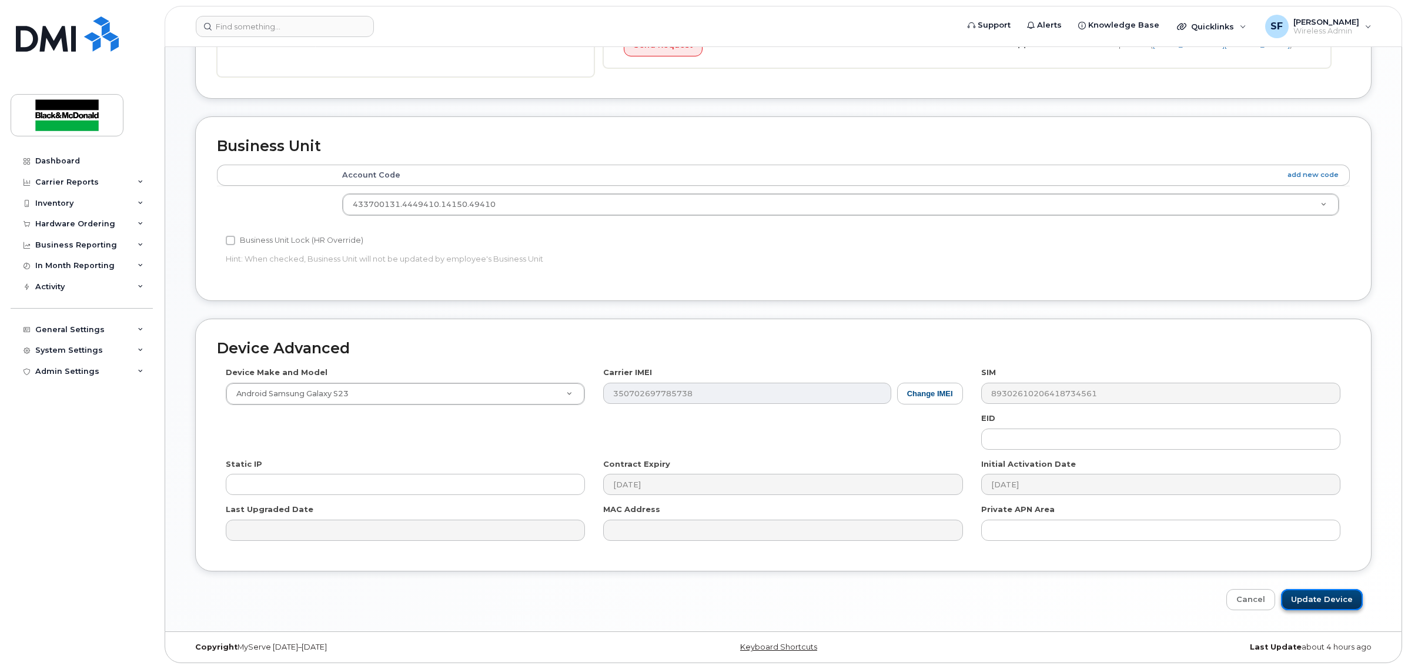
drag, startPoint x: 1335, startPoint y: 594, endPoint x: 1329, endPoint y: 590, distance: 7.1
click at [1335, 594] on input "Update Device" at bounding box center [1322, 600] width 82 height 22
type input "Saving..."
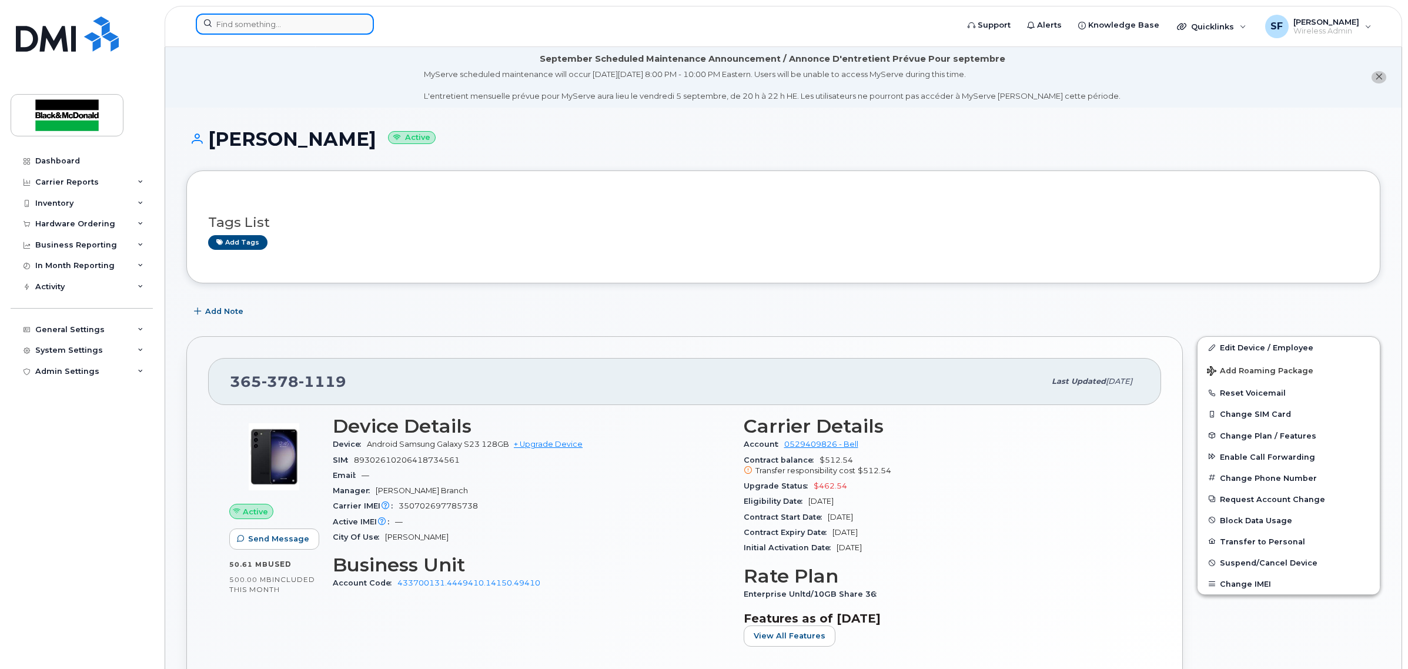
click at [265, 21] on input at bounding box center [285, 24] width 178 height 21
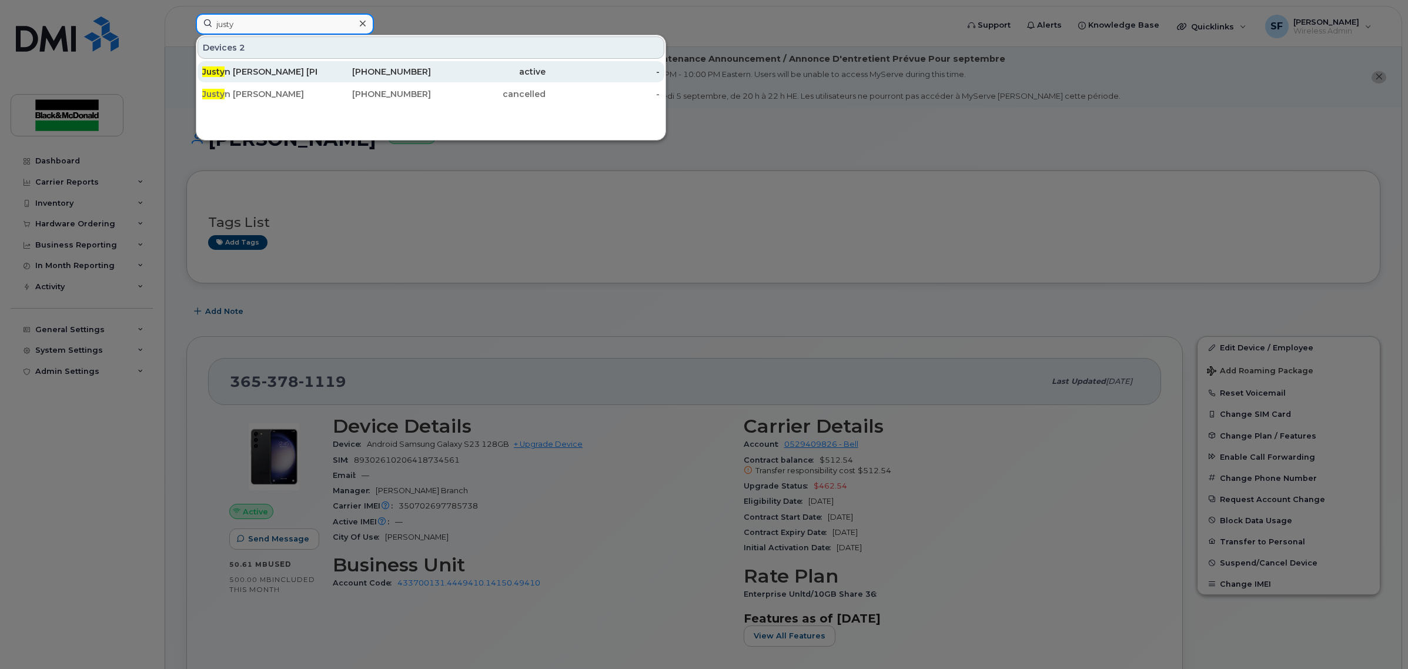
type input "justy"
click at [233, 75] on div "Justy n Sillanpaa Knox" at bounding box center [259, 72] width 115 height 12
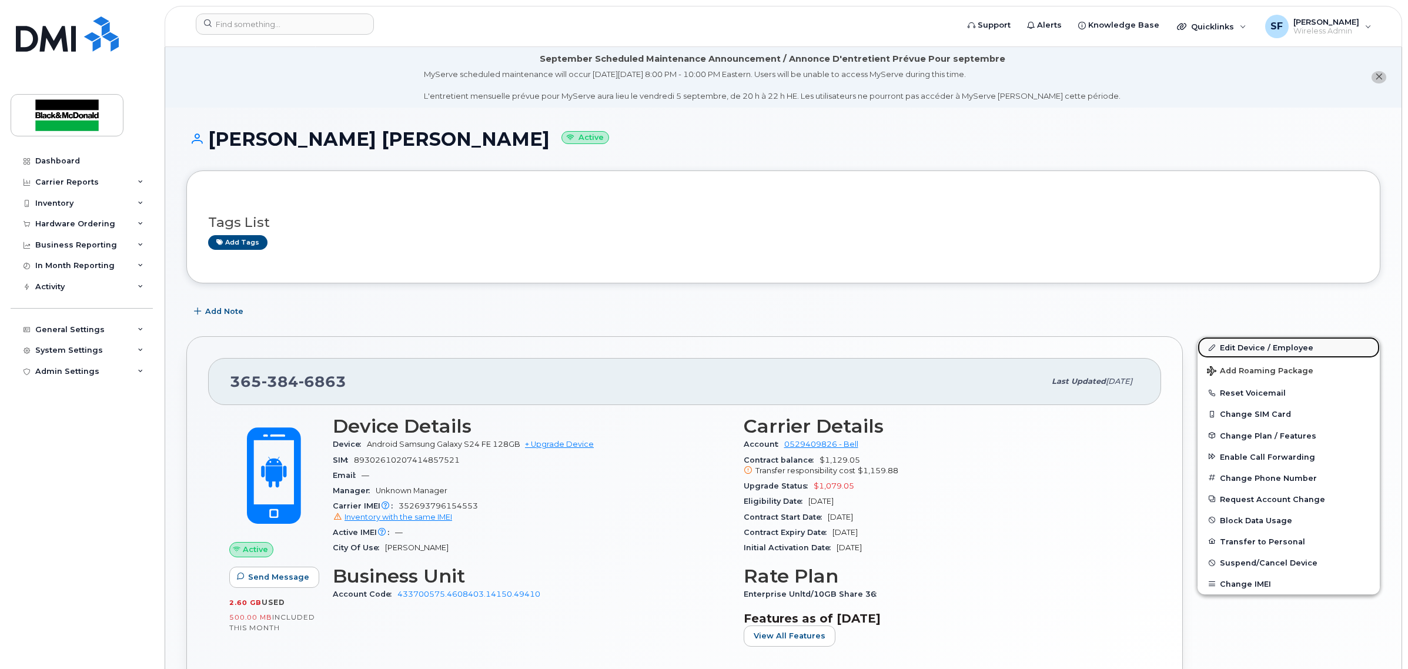
click at [1239, 351] on link "Edit Device / Employee" at bounding box center [1289, 347] width 182 height 21
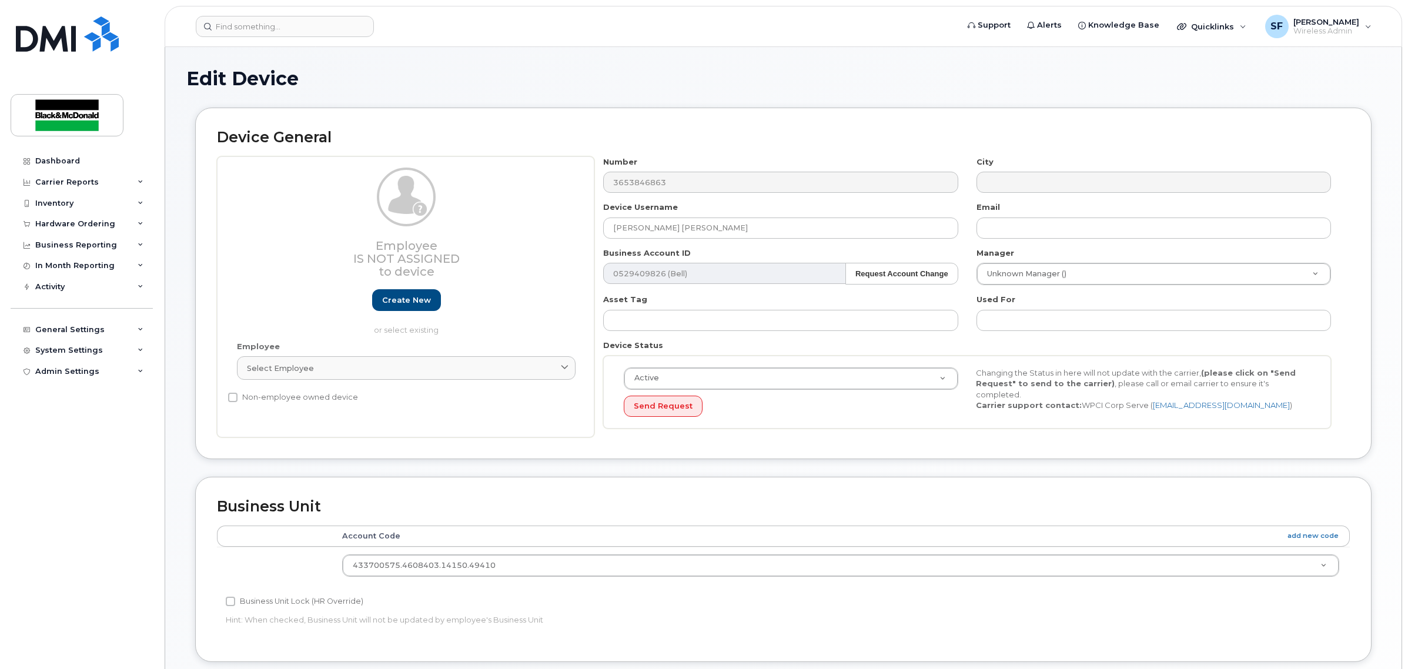
select select "34470607"
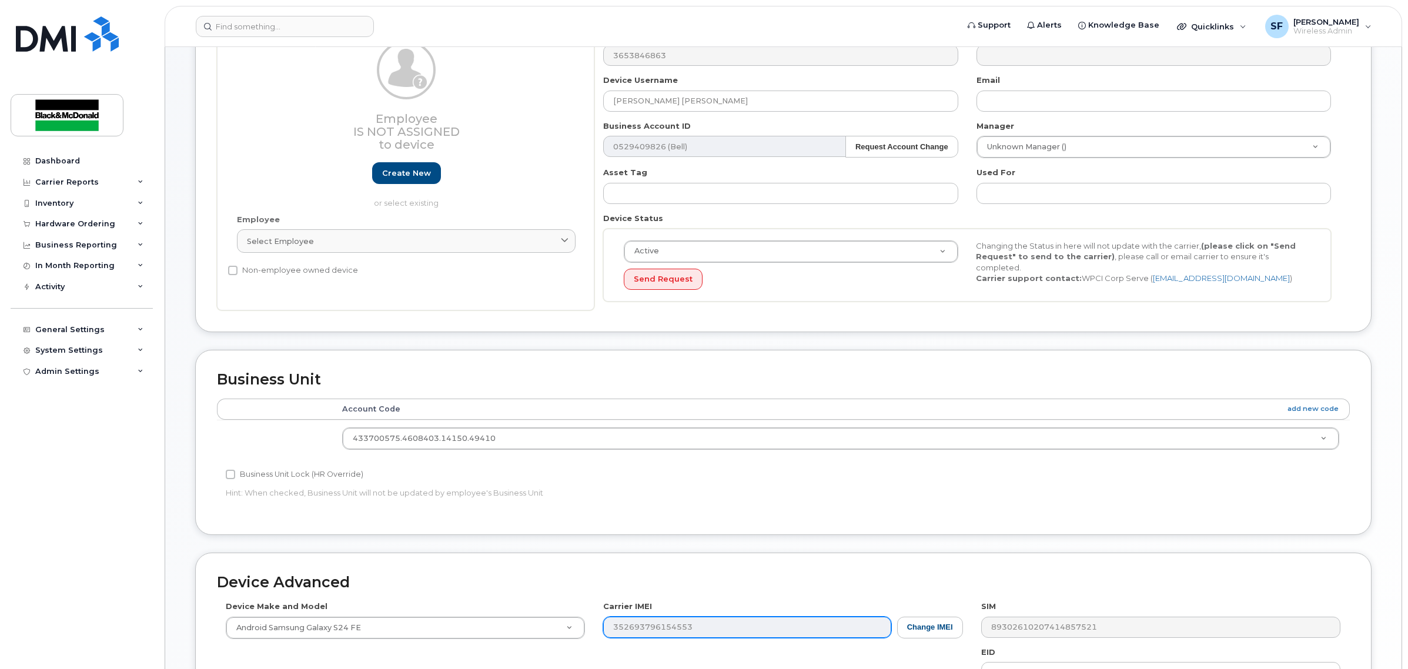
scroll to position [294, 0]
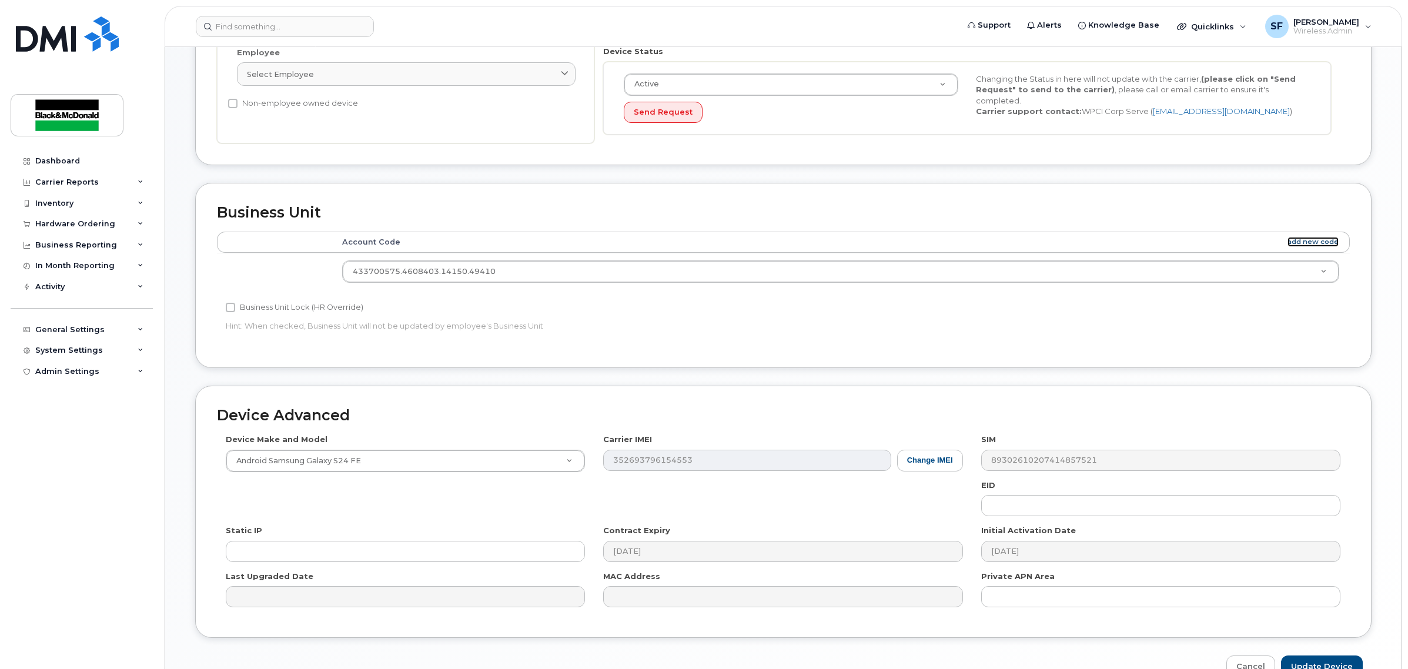
click at [1310, 245] on link "add new code" at bounding box center [1312, 242] width 51 height 10
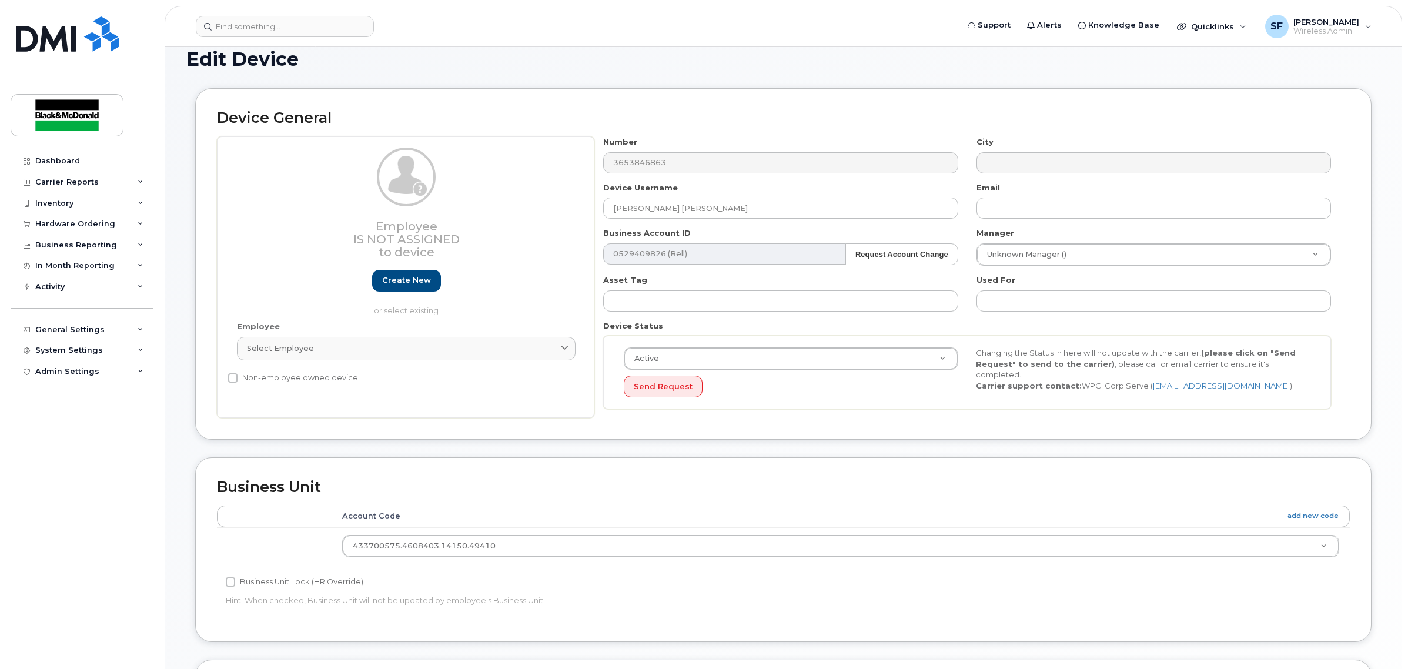
scroll to position [0, 0]
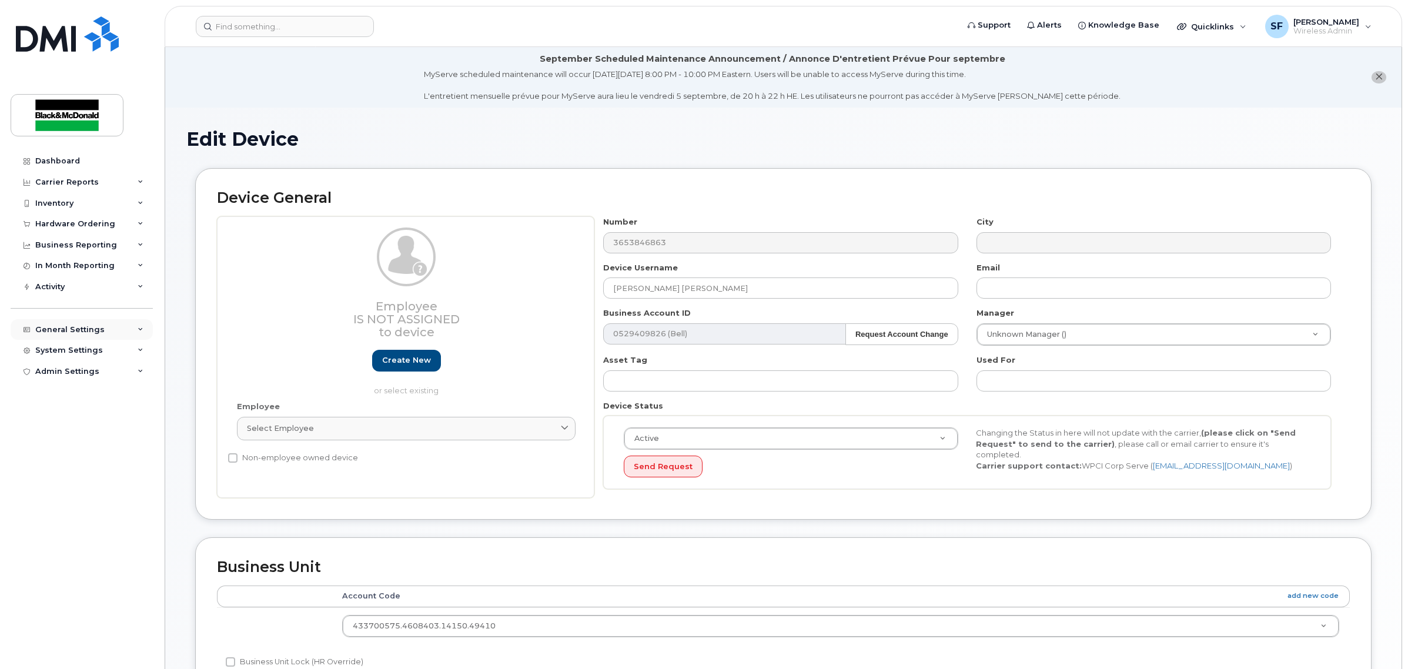
click at [63, 330] on div "General Settings" at bounding box center [69, 329] width 69 height 9
click at [79, 533] on div "System Settings" at bounding box center [69, 530] width 68 height 9
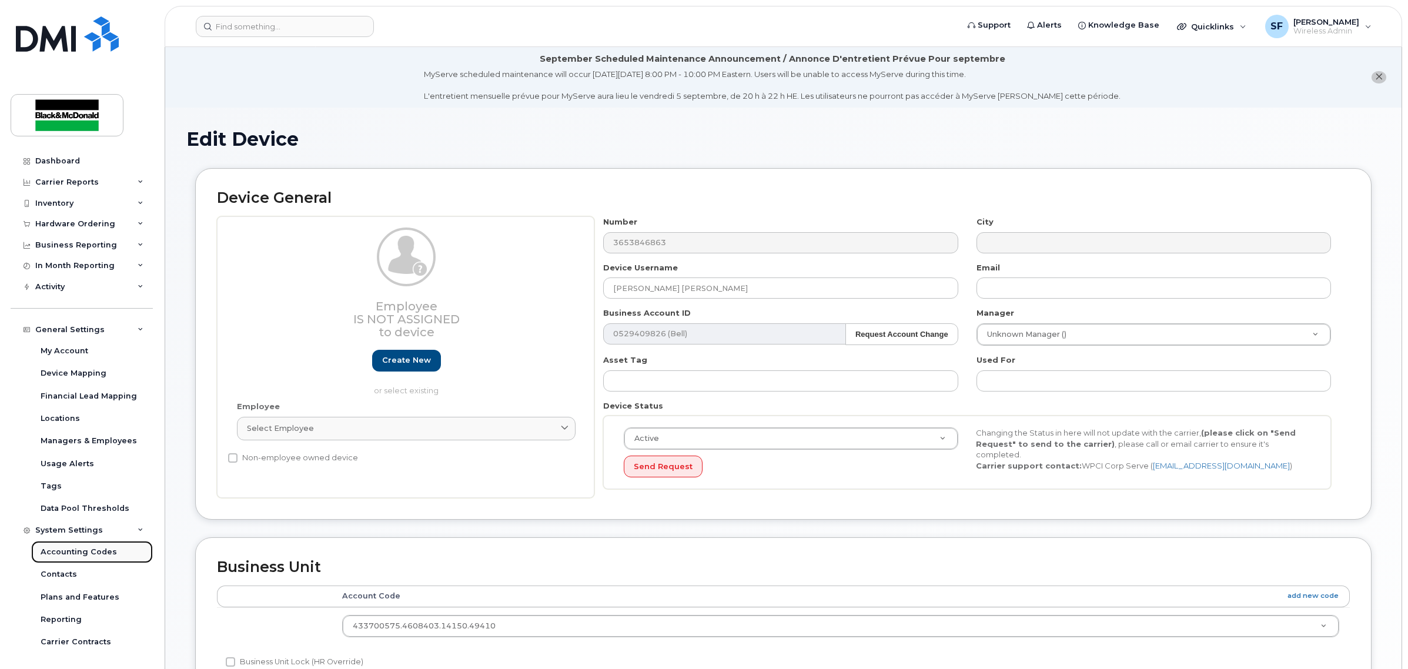
click at [80, 553] on div "Accounting Codes" at bounding box center [79, 552] width 76 height 11
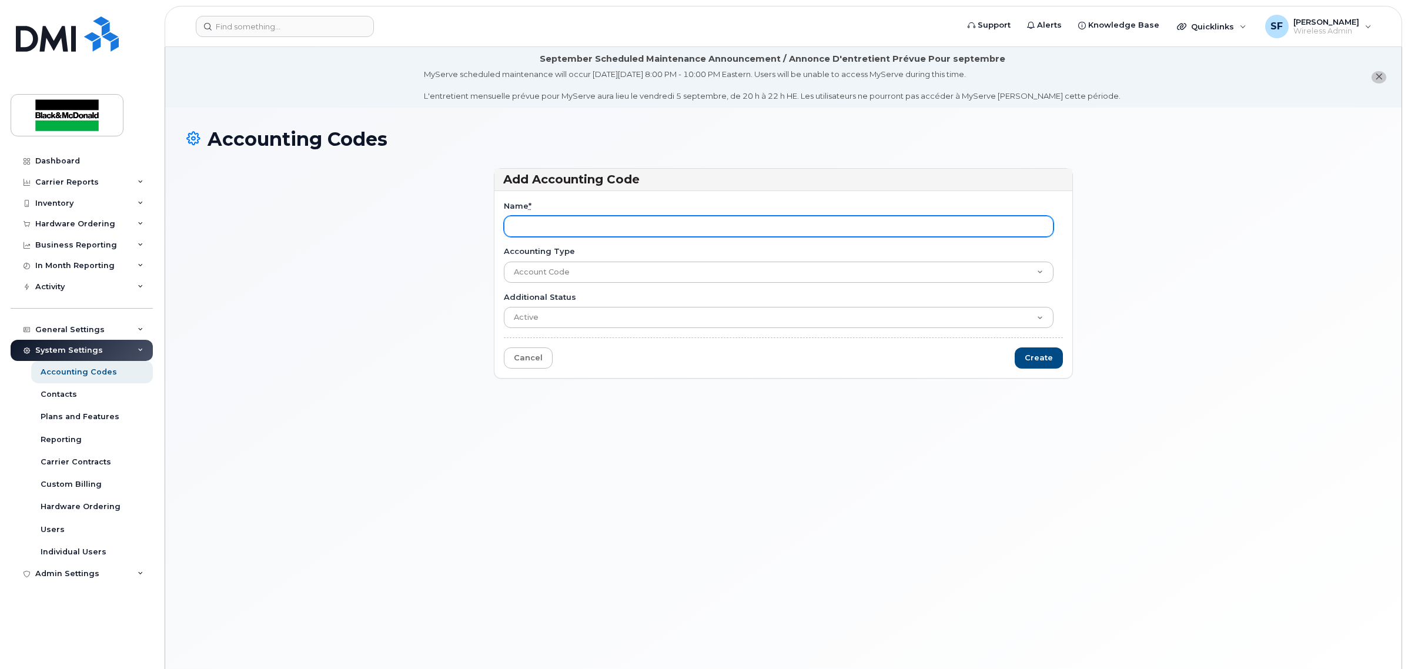
click at [630, 230] on input "Name *" at bounding box center [779, 226] width 550 height 21
paste input "433700575.4608403.14150.49410"
type input "433700575.4608403.14150.49410"
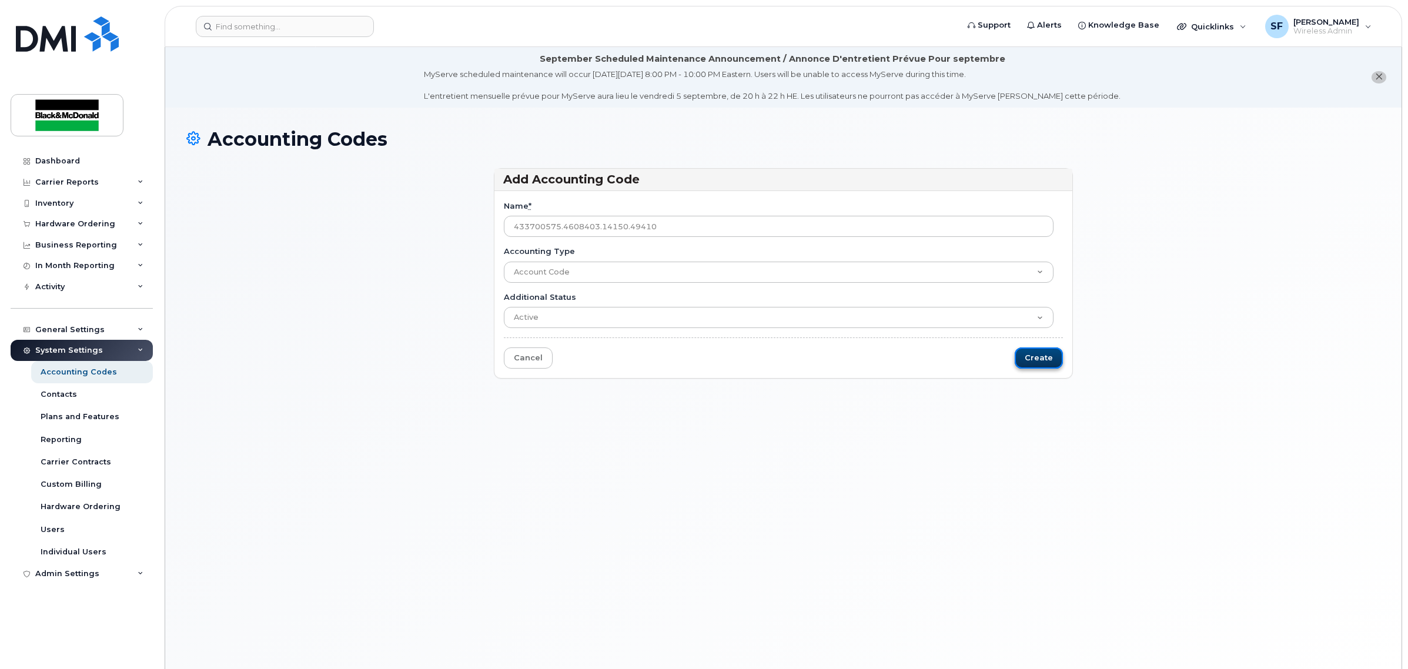
click at [1032, 357] on input "Create" at bounding box center [1039, 358] width 48 height 22
type input "Saving..."
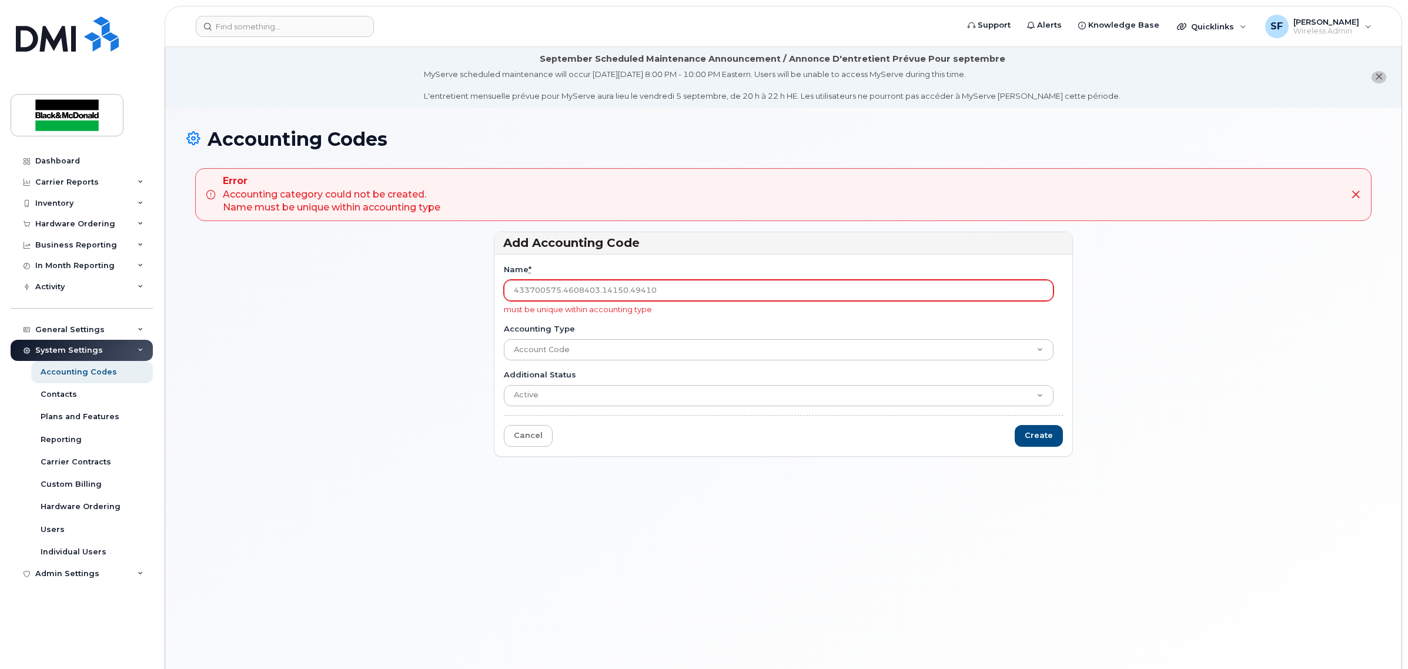
click at [576, 294] on input "433700575.4608403.14150.49410" at bounding box center [779, 290] width 550 height 21
drag, startPoint x: 677, startPoint y: 295, endPoint x: 476, endPoint y: 294, distance: 200.5
click at [476, 294] on div "Add Accounting Code Name * 433700575.4608403.14150.49410 must be unique within …" at bounding box center [783, 349] width 1194 height 235
click at [530, 444] on link "Cancel" at bounding box center [528, 436] width 49 height 22
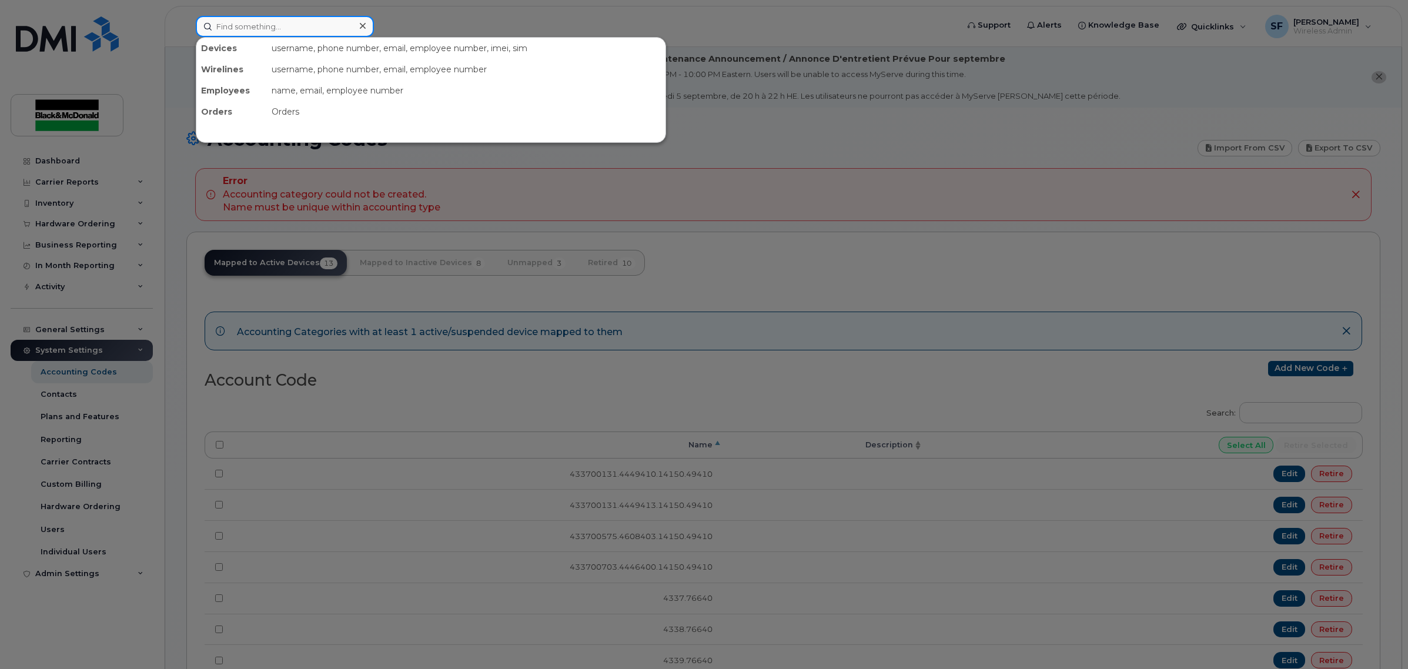
click at [245, 22] on input at bounding box center [285, 26] width 178 height 21
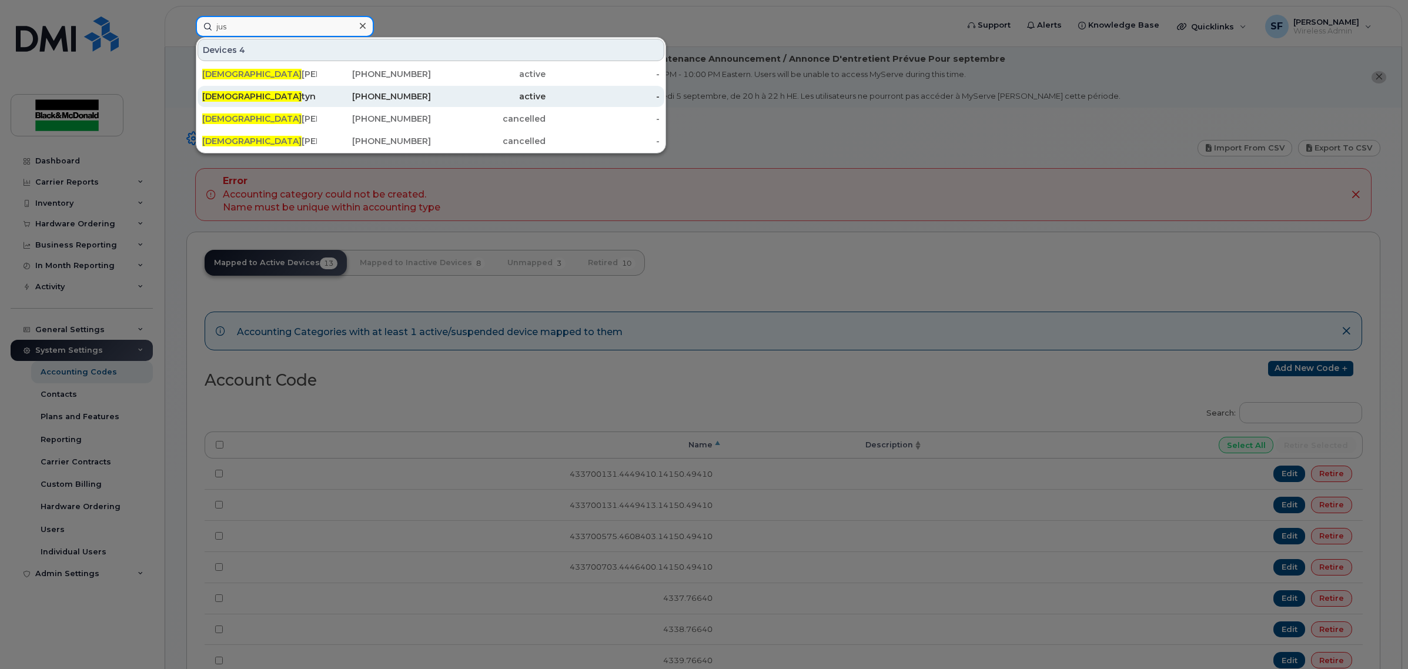
type input "jus"
click at [267, 101] on div "Jus tyn [PERSON_NAME] [PERSON_NAME]" at bounding box center [259, 97] width 115 height 12
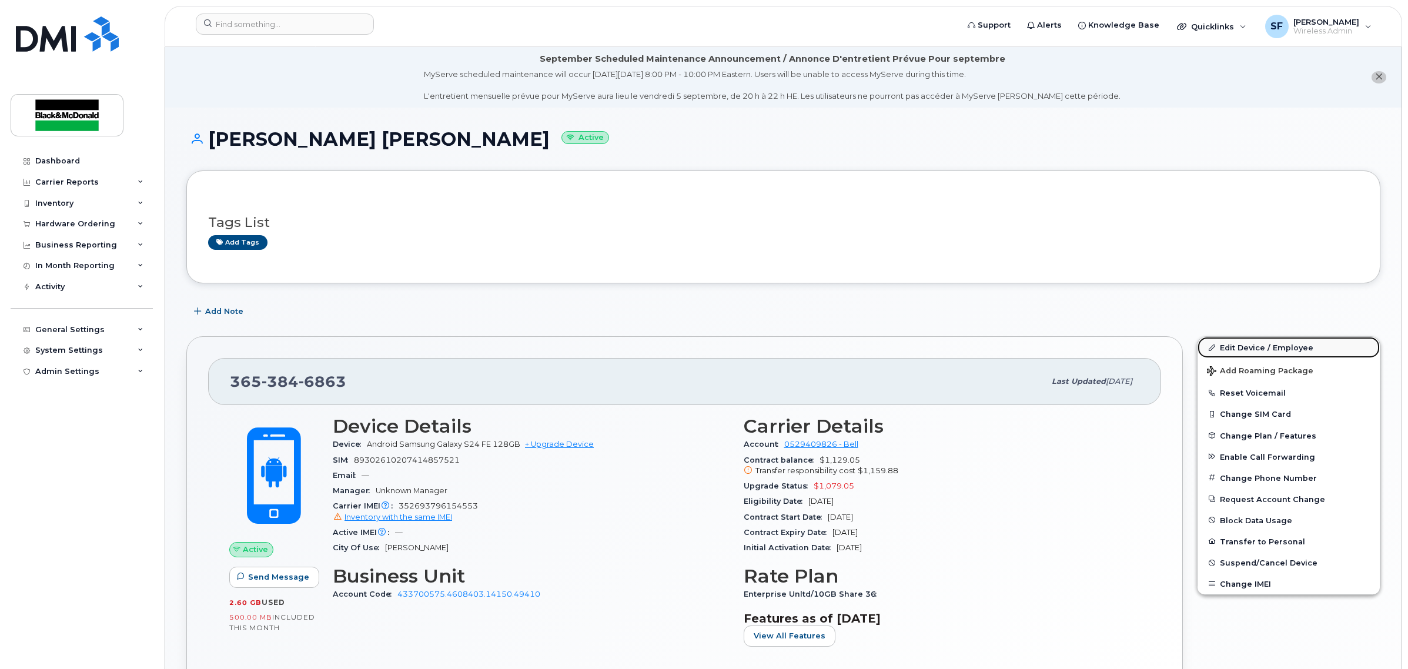
click at [1253, 353] on link "Edit Device / Employee" at bounding box center [1289, 347] width 182 height 21
click at [1248, 347] on link "Edit Device / Employee" at bounding box center [1289, 347] width 182 height 21
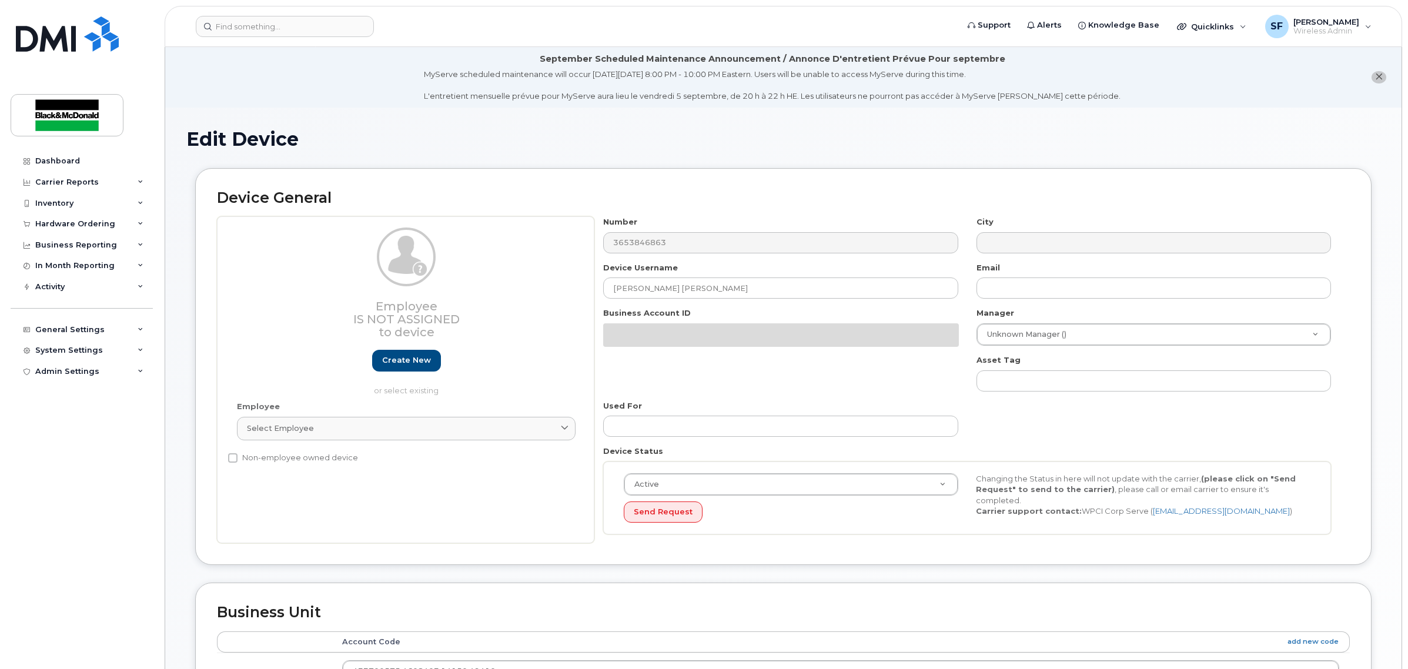
select select "34470607"
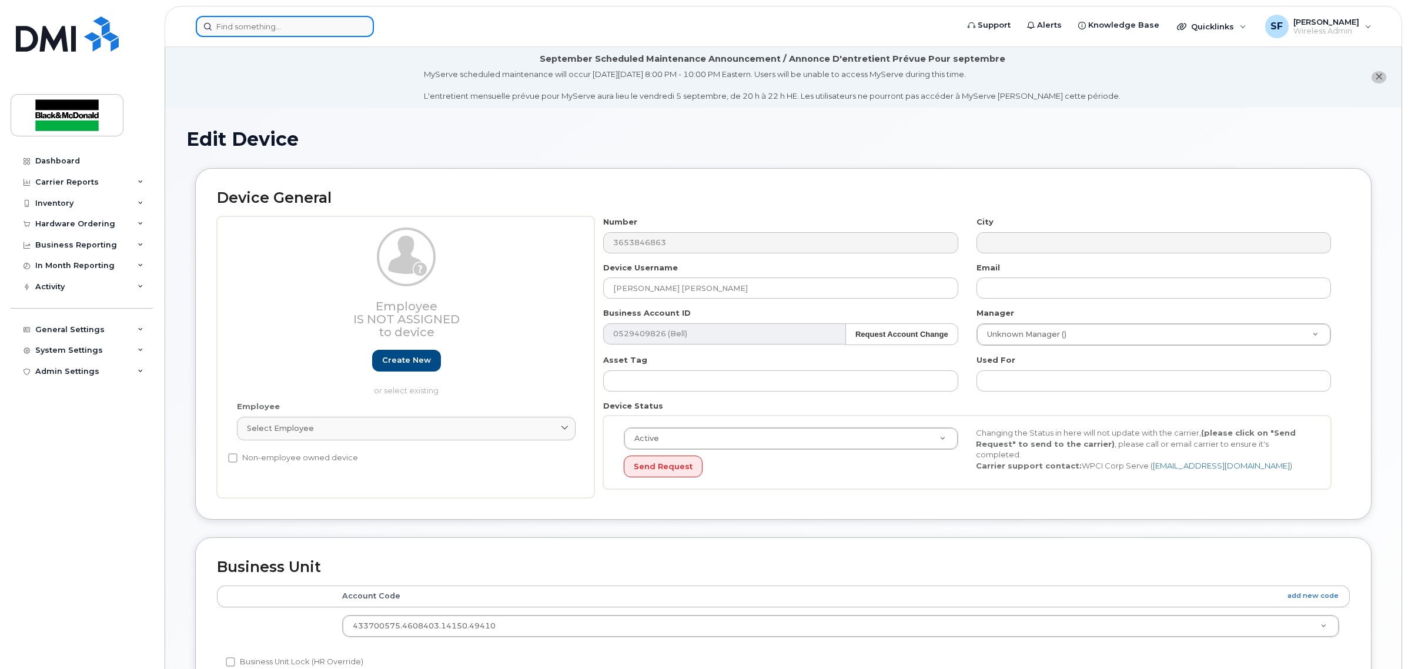
click at [260, 30] on input at bounding box center [285, 26] width 178 height 21
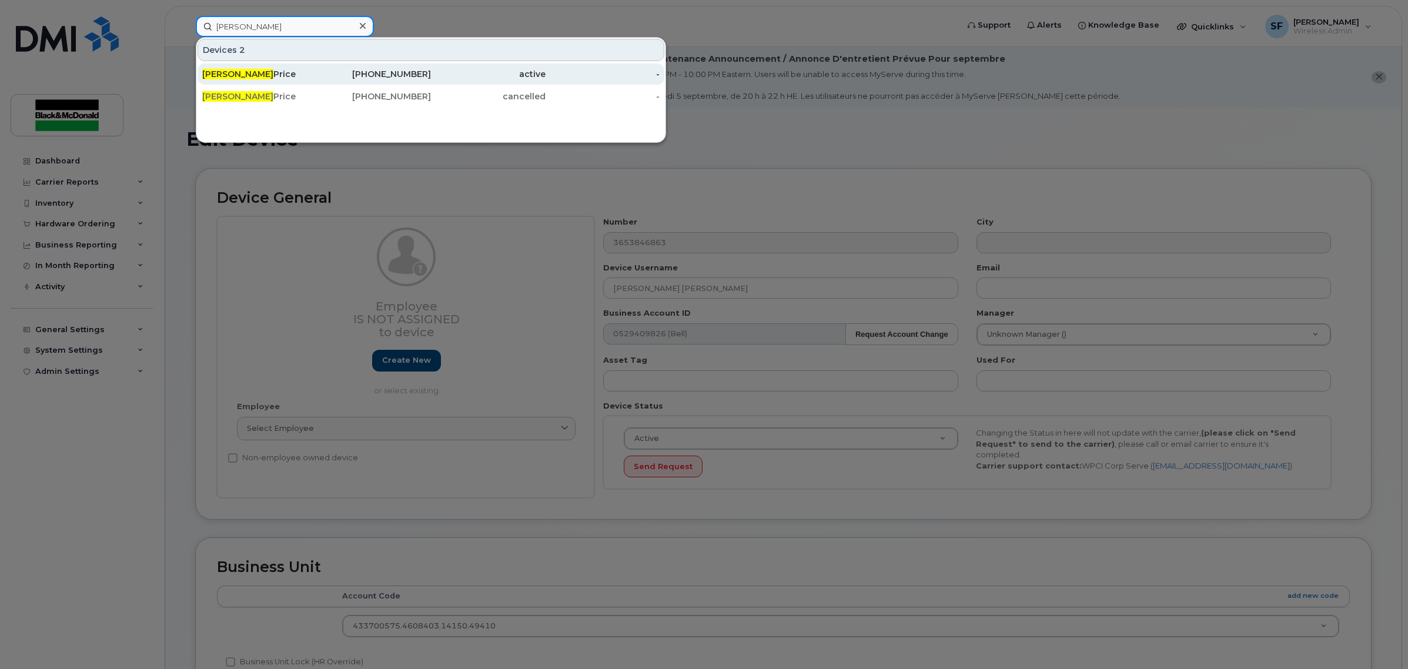
type input "jason"
click at [252, 75] on div "Jason Price" at bounding box center [259, 74] width 115 height 12
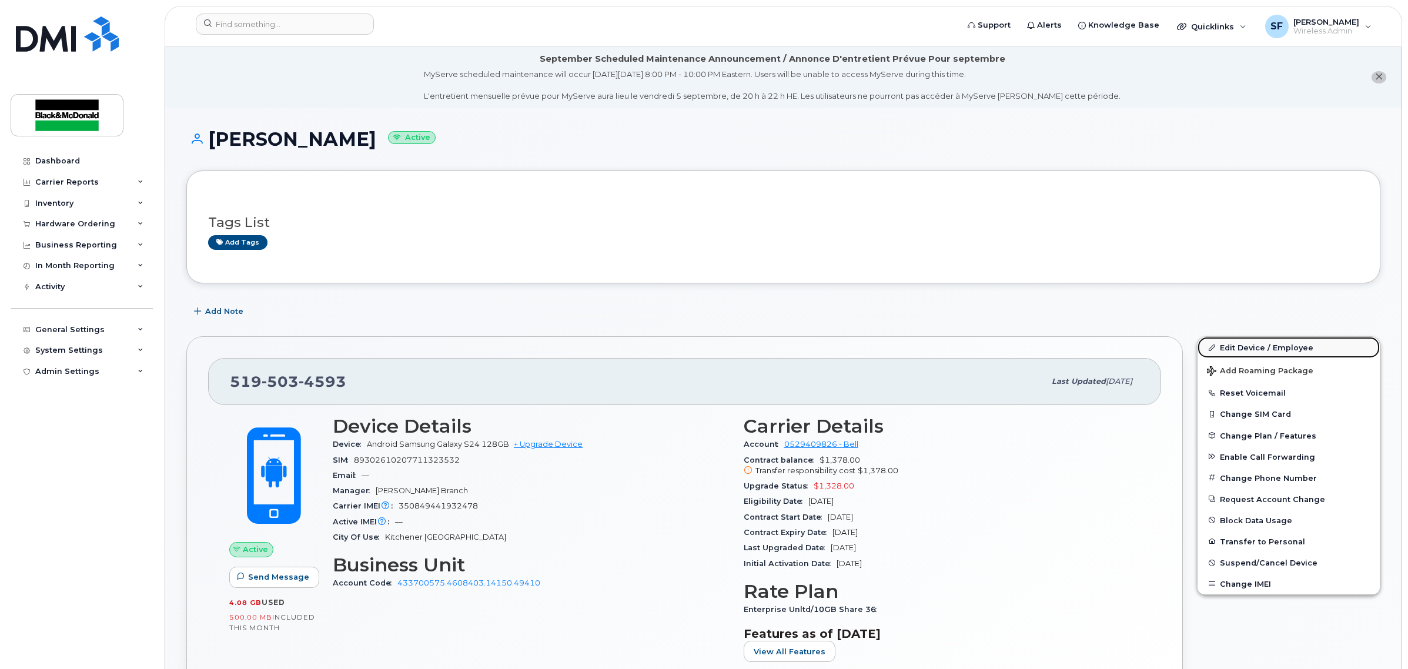
click at [1247, 347] on link "Edit Device / Employee" at bounding box center [1289, 347] width 182 height 21
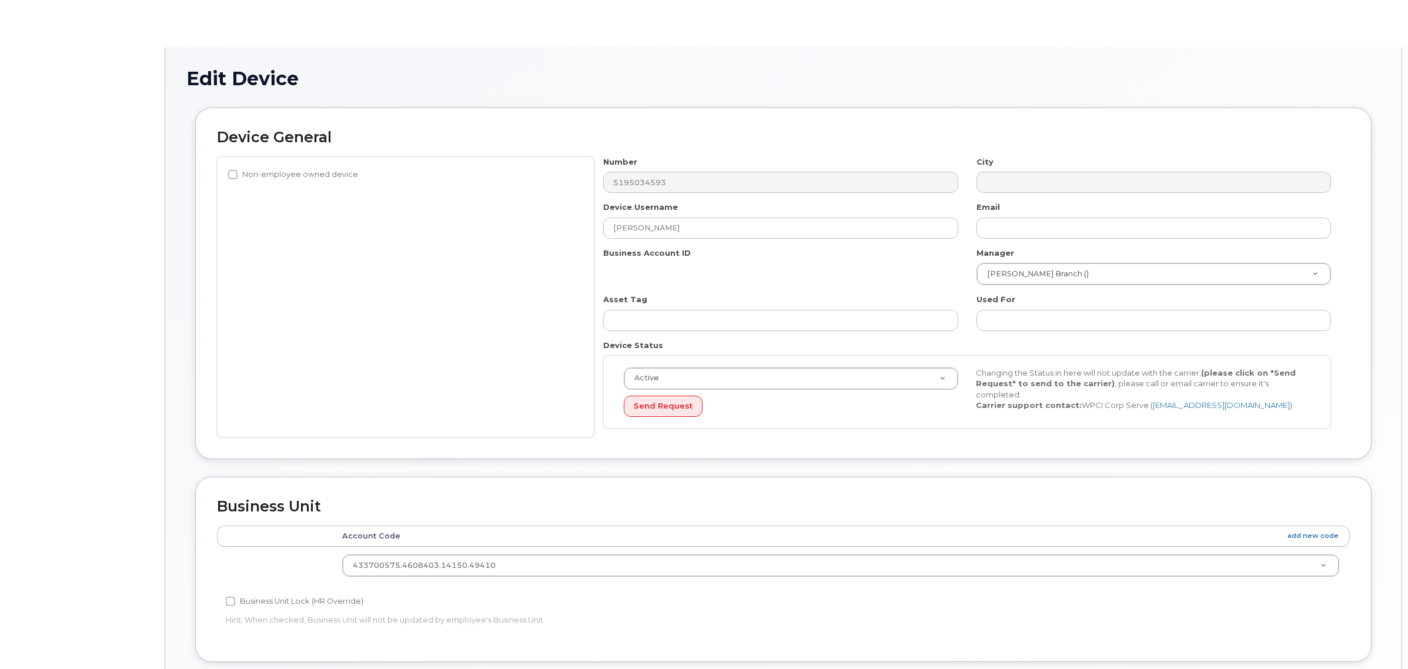
select select "34470607"
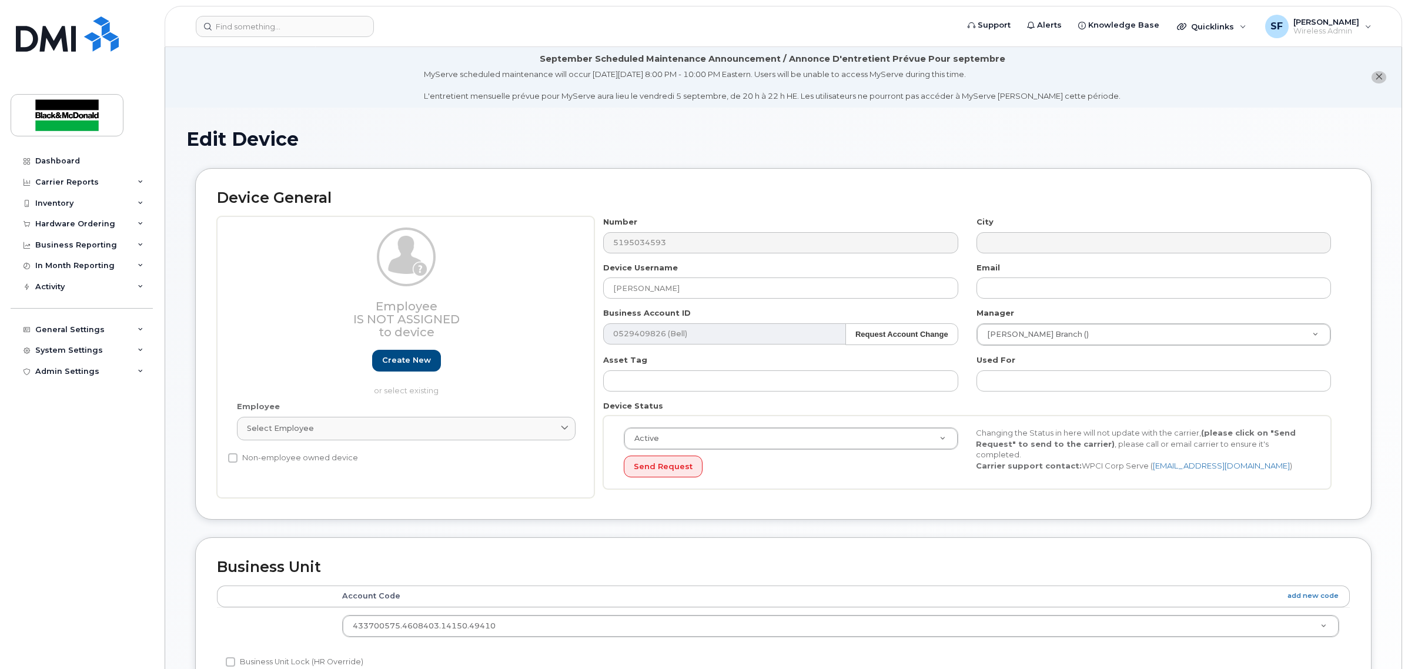
click at [297, 77] on li "September Scheduled Maintenance Announcement / Annonce D'entretient Prévue Pour…" at bounding box center [783, 77] width 1236 height 61
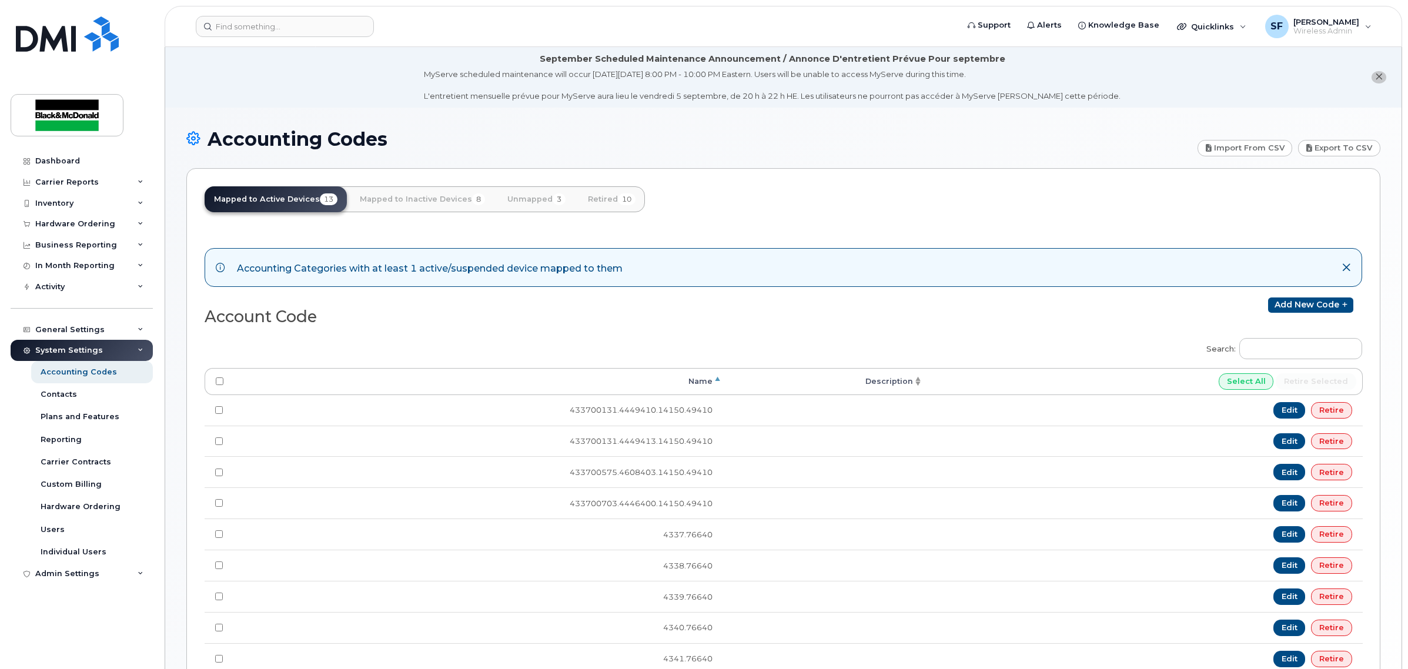
drag, startPoint x: 447, startPoint y: 327, endPoint x: 479, endPoint y: 328, distance: 31.8
click at [450, 327] on div "Account Code" at bounding box center [494, 314] width 579 height 34
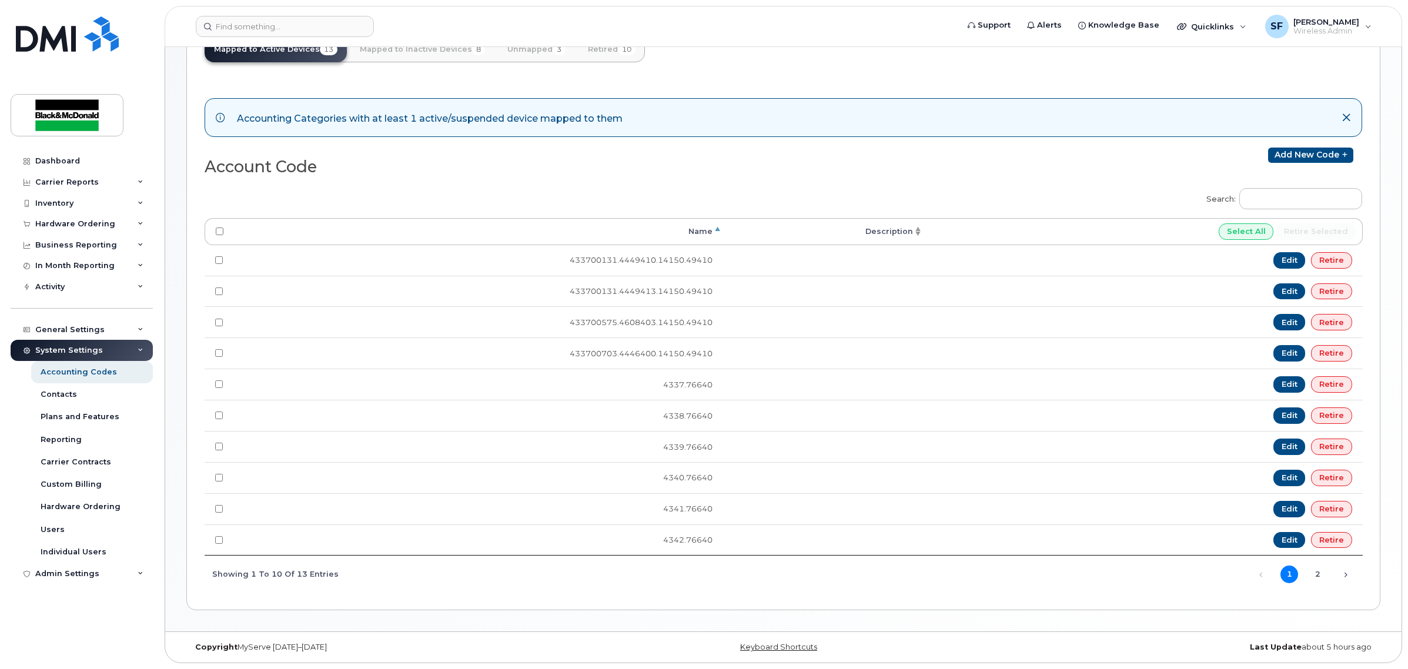
scroll to position [156, 0]
drag, startPoint x: 1335, startPoint y: 256, endPoint x: 767, endPoint y: 37, distance: 608.8
click at [1336, 256] on link "Retire" at bounding box center [1331, 260] width 41 height 16
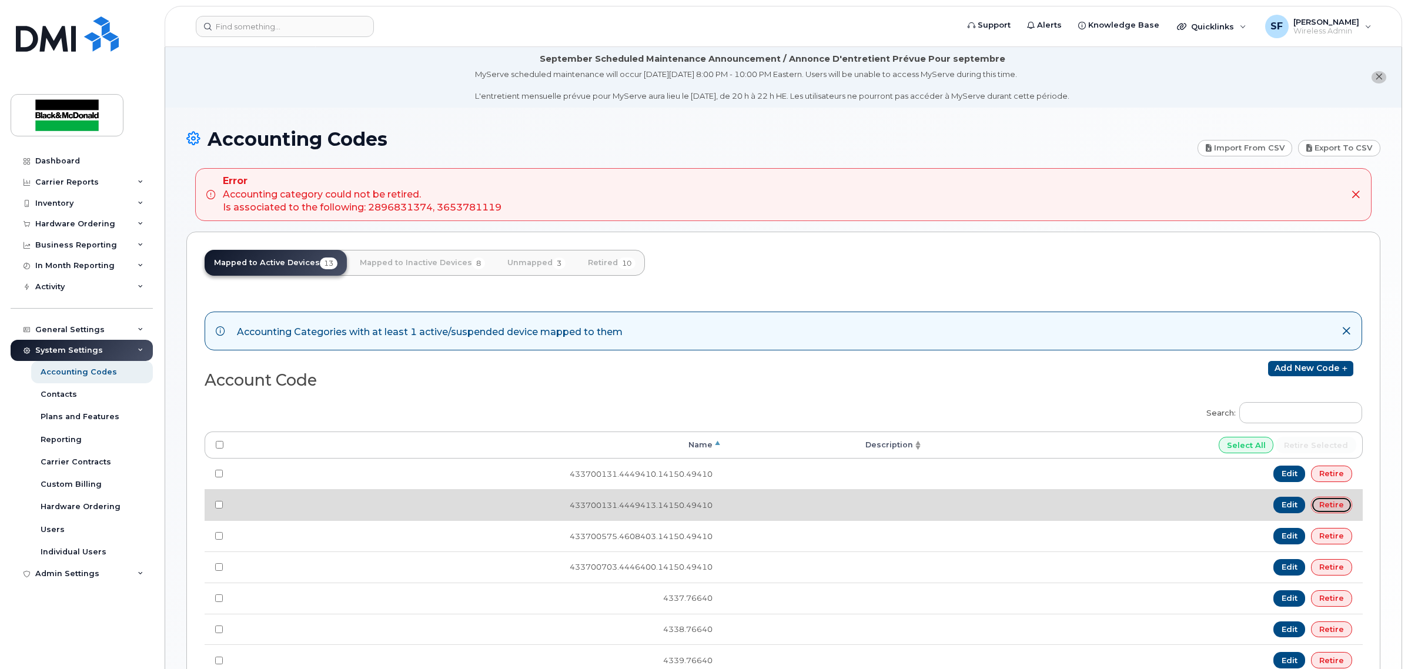
click at [1344, 506] on link "Retire" at bounding box center [1331, 505] width 41 height 16
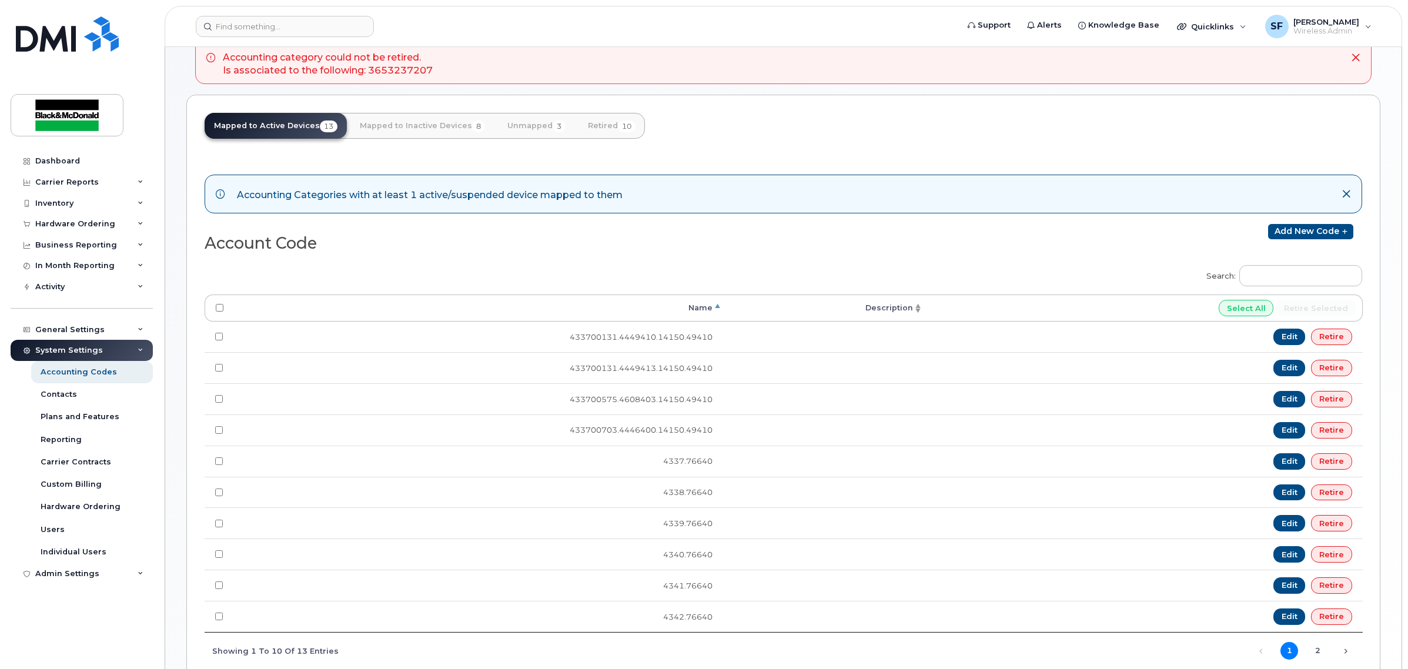
scroll to position [139, 0]
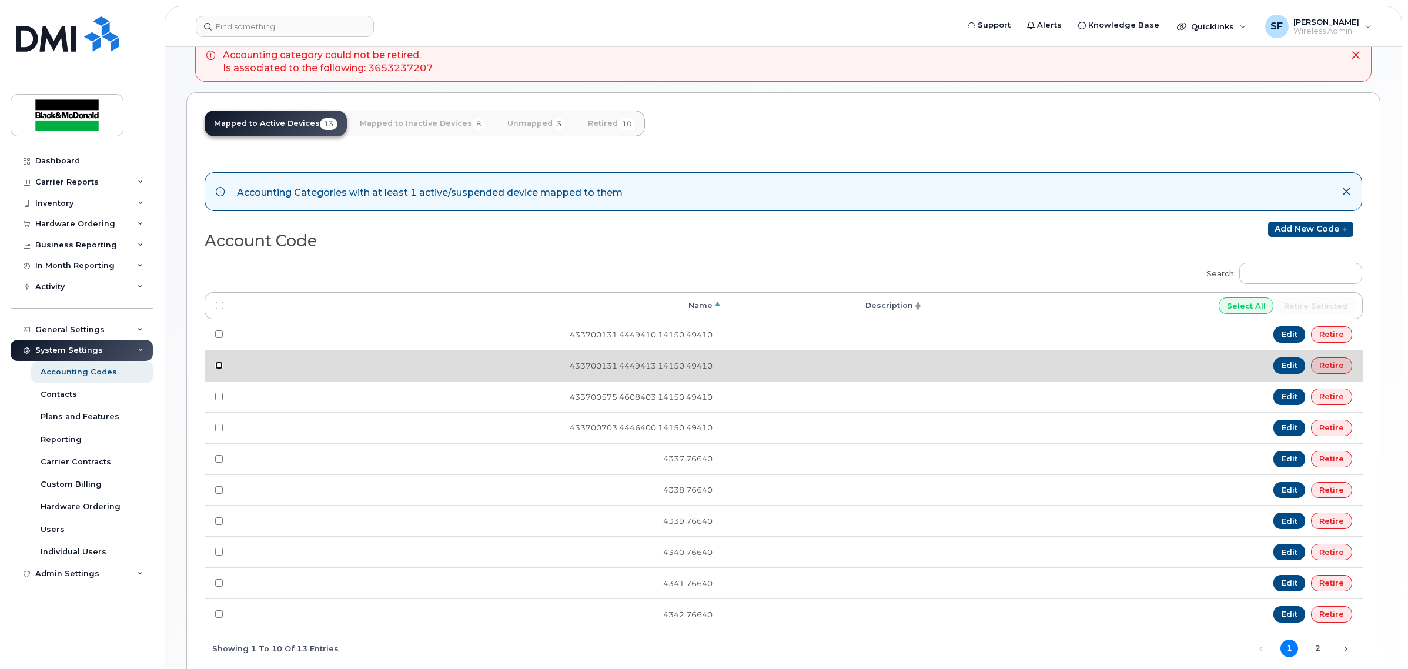
click at [215, 369] on input "checkbox" at bounding box center [219, 366] width 8 height 8
checkbox input "true"
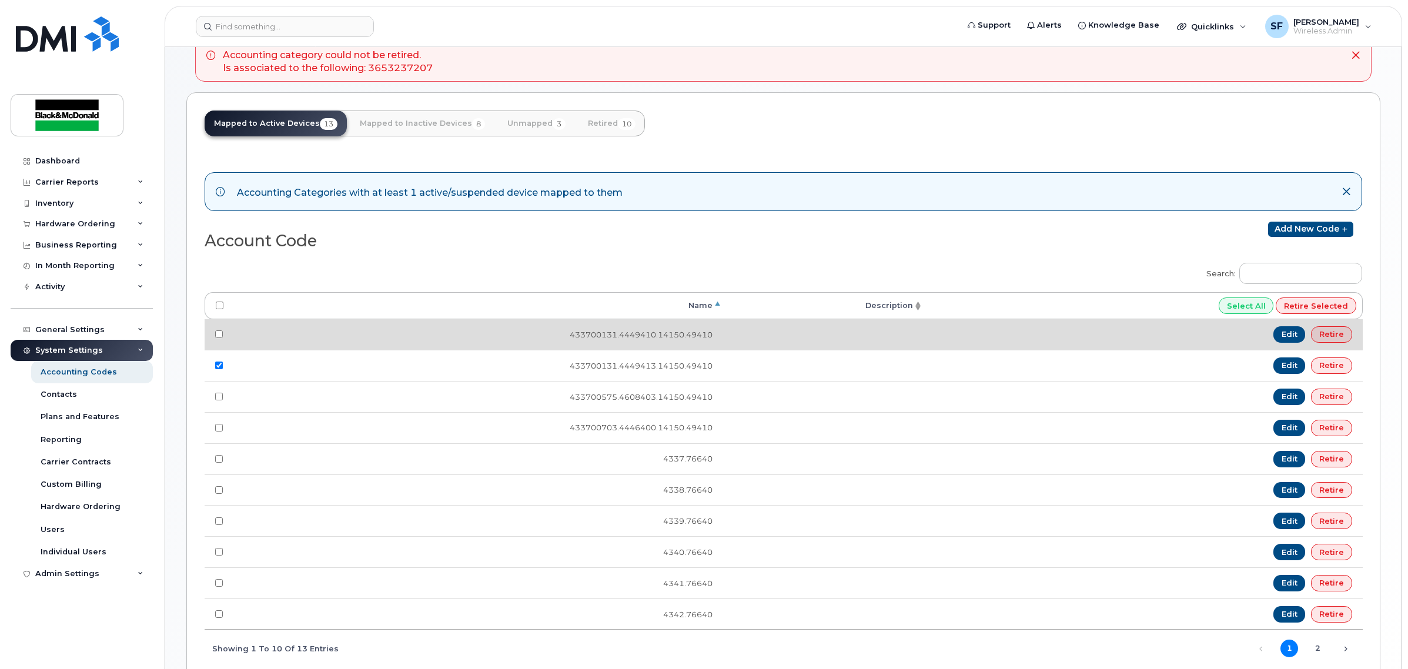
click at [219, 339] on td at bounding box center [219, 334] width 29 height 31
click at [218, 334] on td at bounding box center [219, 334] width 29 height 31
click at [218, 329] on td at bounding box center [219, 334] width 29 height 31
click at [220, 337] on input "checkbox" at bounding box center [219, 334] width 8 height 8
checkbox input "true"
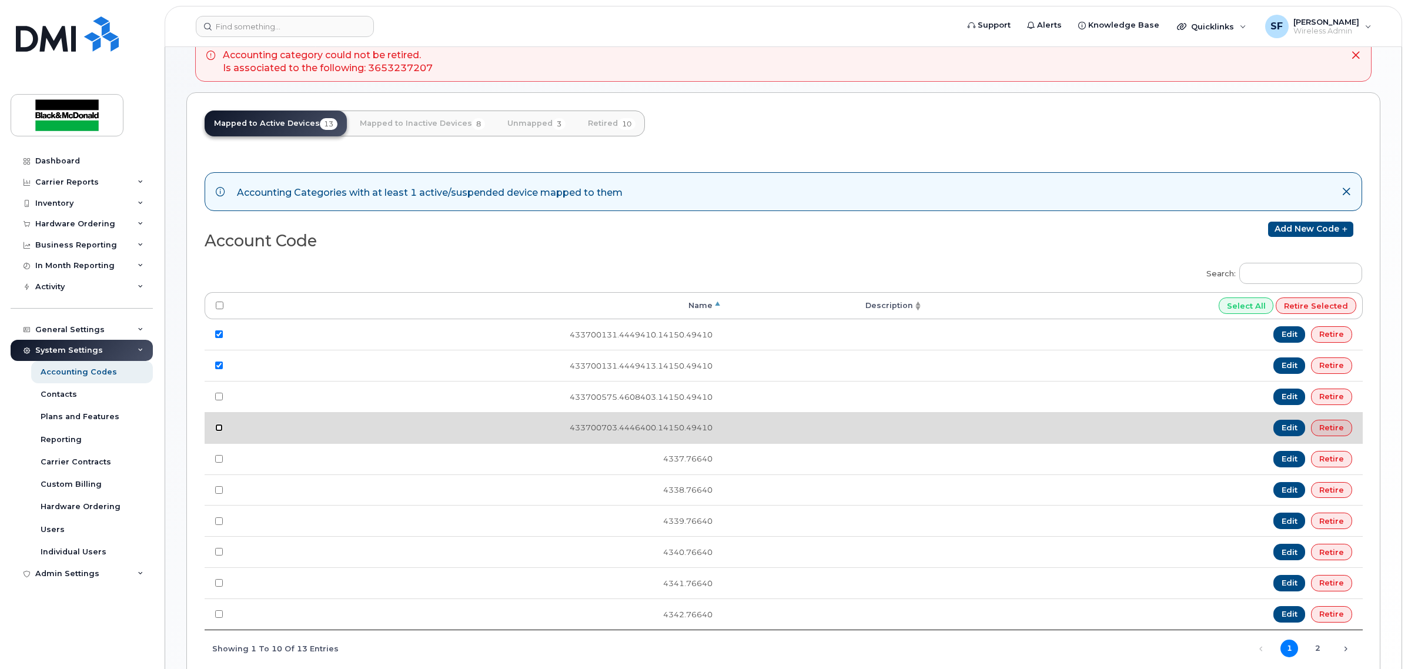
click at [218, 432] on input "checkbox" at bounding box center [219, 428] width 8 height 8
checkbox input "true"
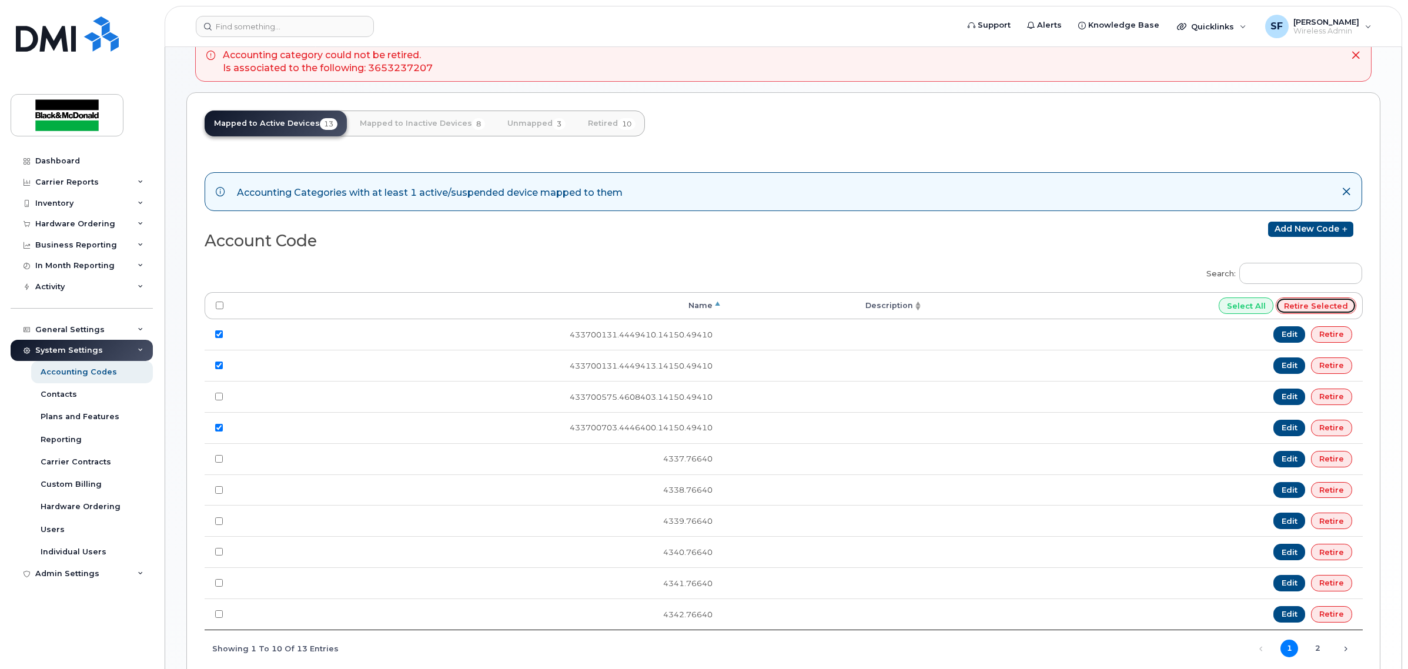
drag, startPoint x: 1330, startPoint y: 307, endPoint x: 776, endPoint y: 59, distance: 607.1
click at [1330, 307] on input "Retire selected" at bounding box center [1316, 305] width 81 height 16
